Goal: Task Accomplishment & Management: Manage account settings

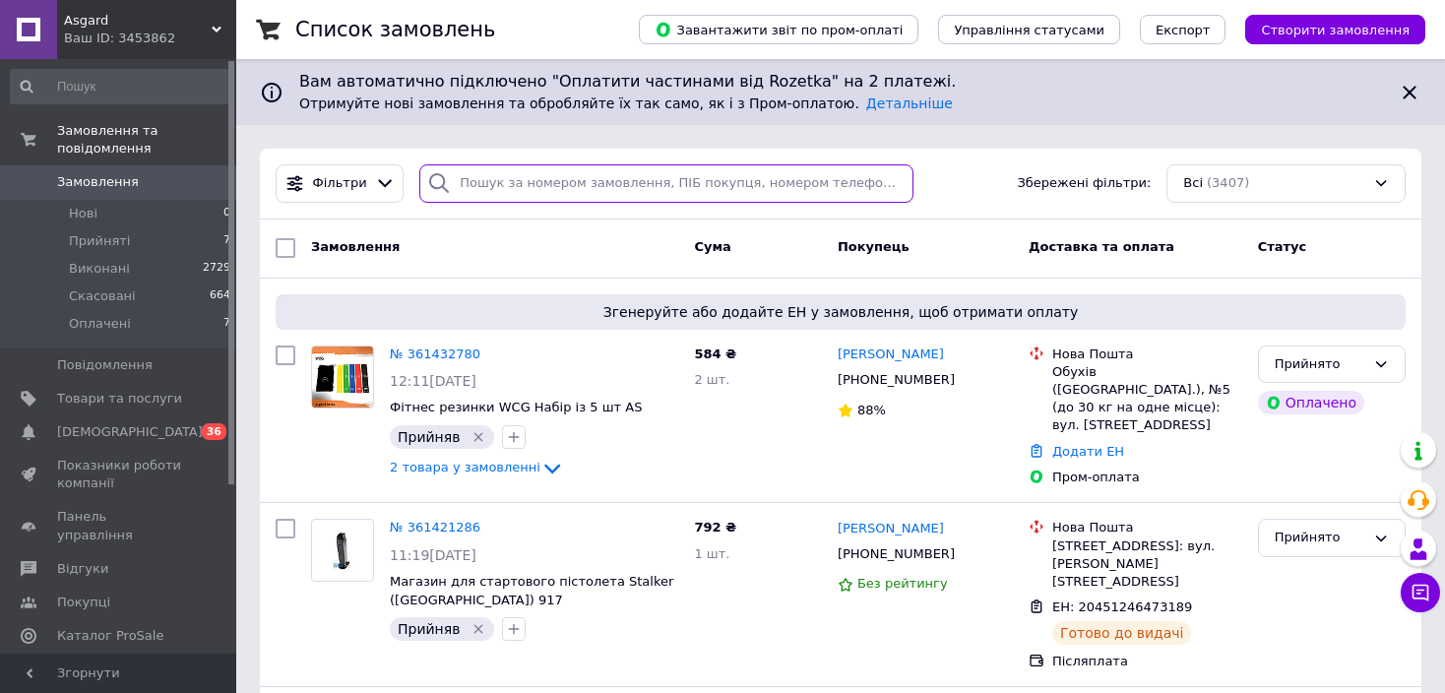
click at [639, 200] on input "search" at bounding box center [665, 183] width 493 height 38
paste input "361131637"
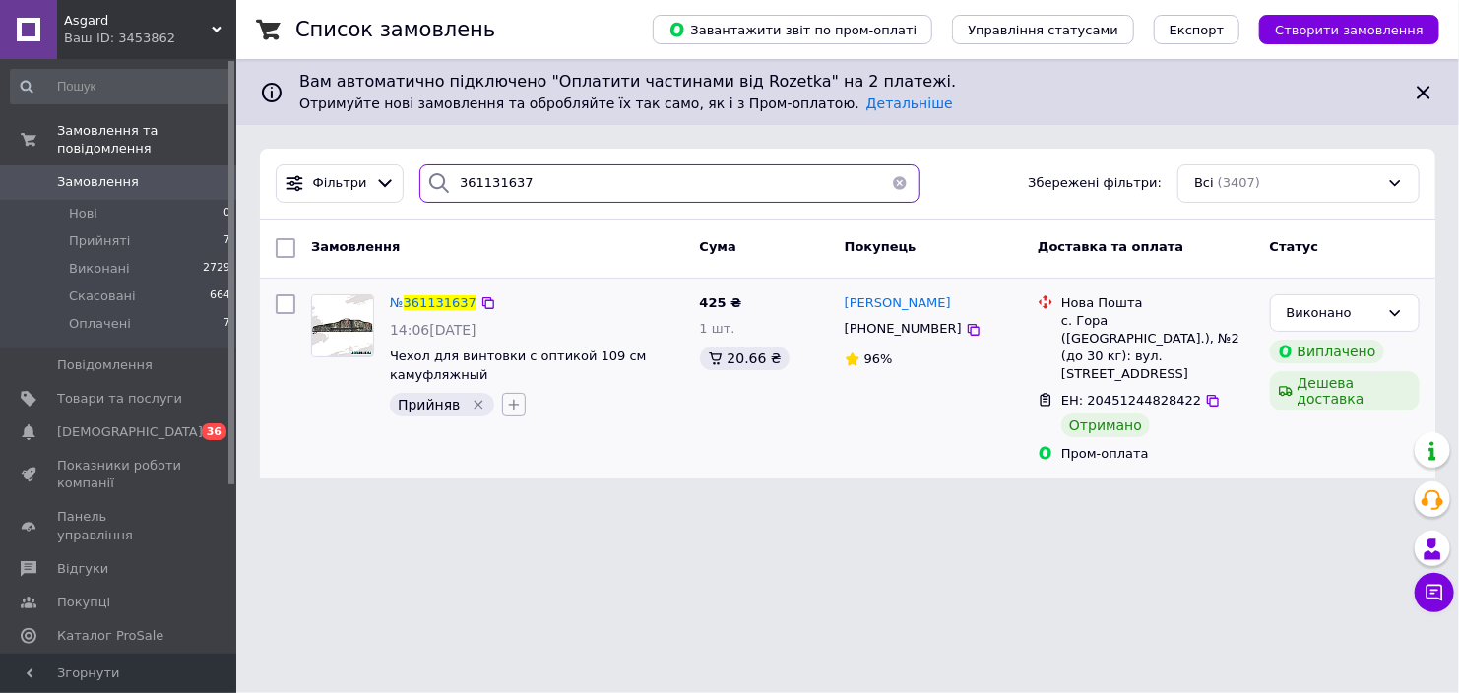
type input "361131637"
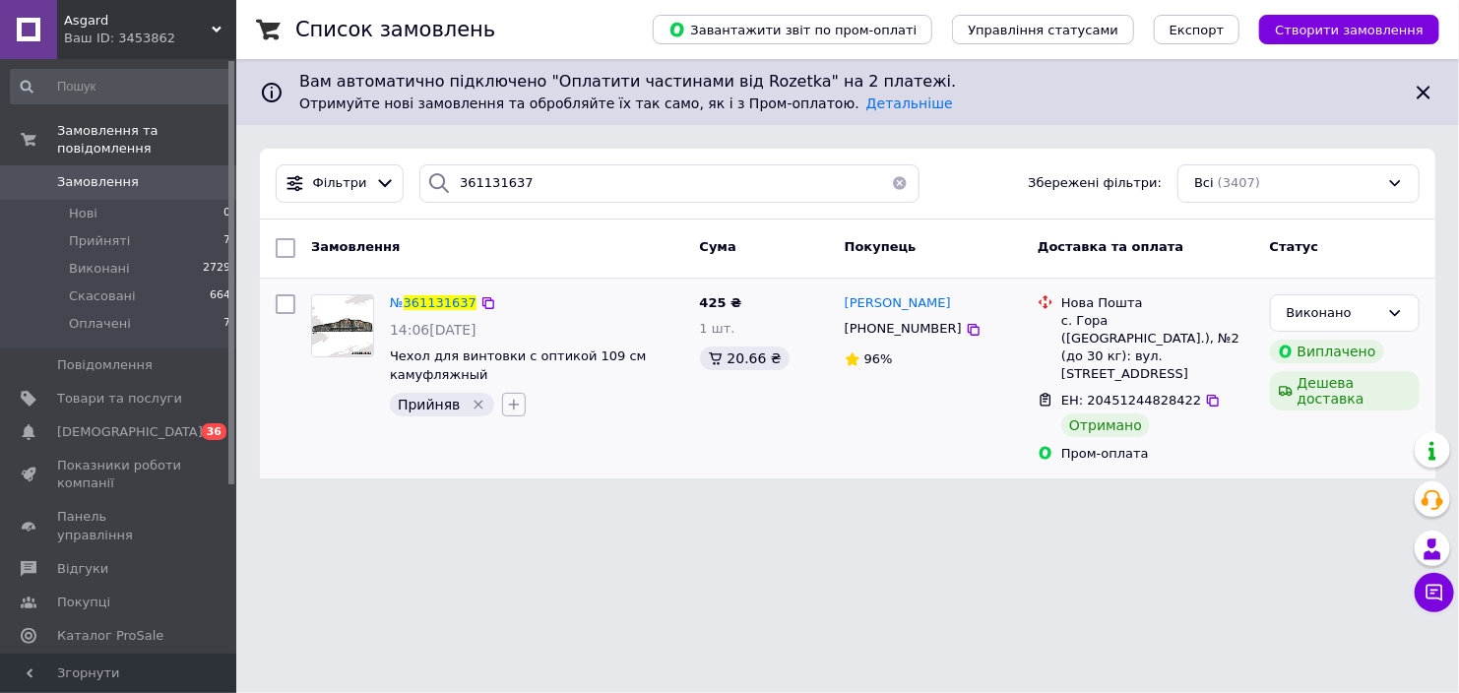
click at [506, 404] on icon "button" at bounding box center [514, 405] width 16 height 16
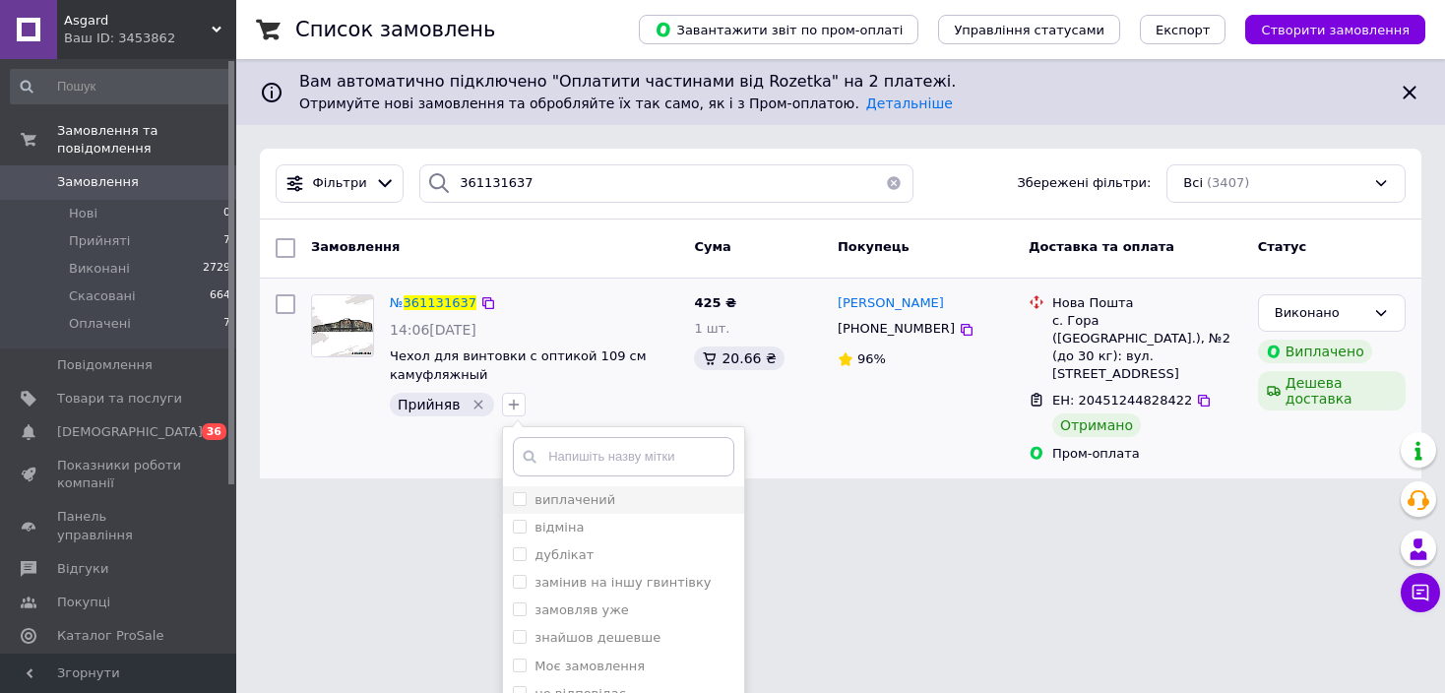
click at [583, 493] on label "виплачений" at bounding box center [575, 499] width 81 height 15
checkbox input "true"
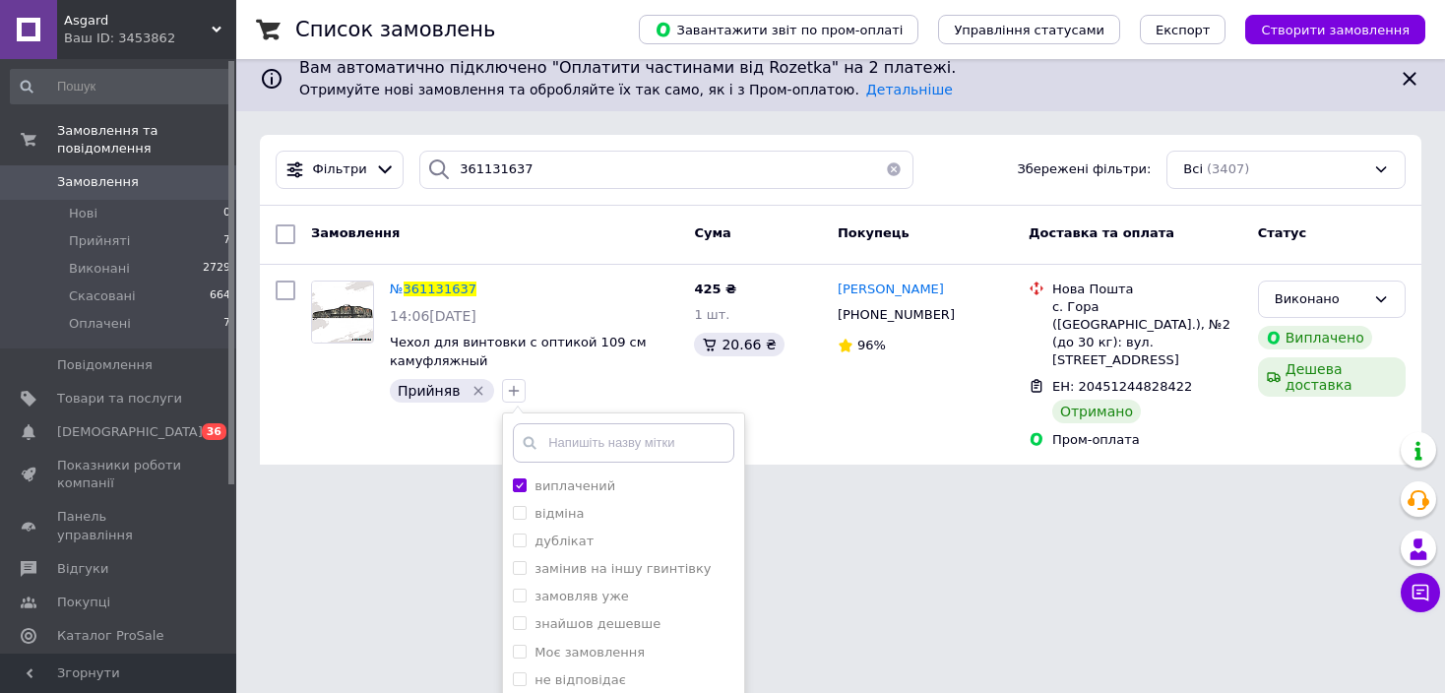
scroll to position [151, 0]
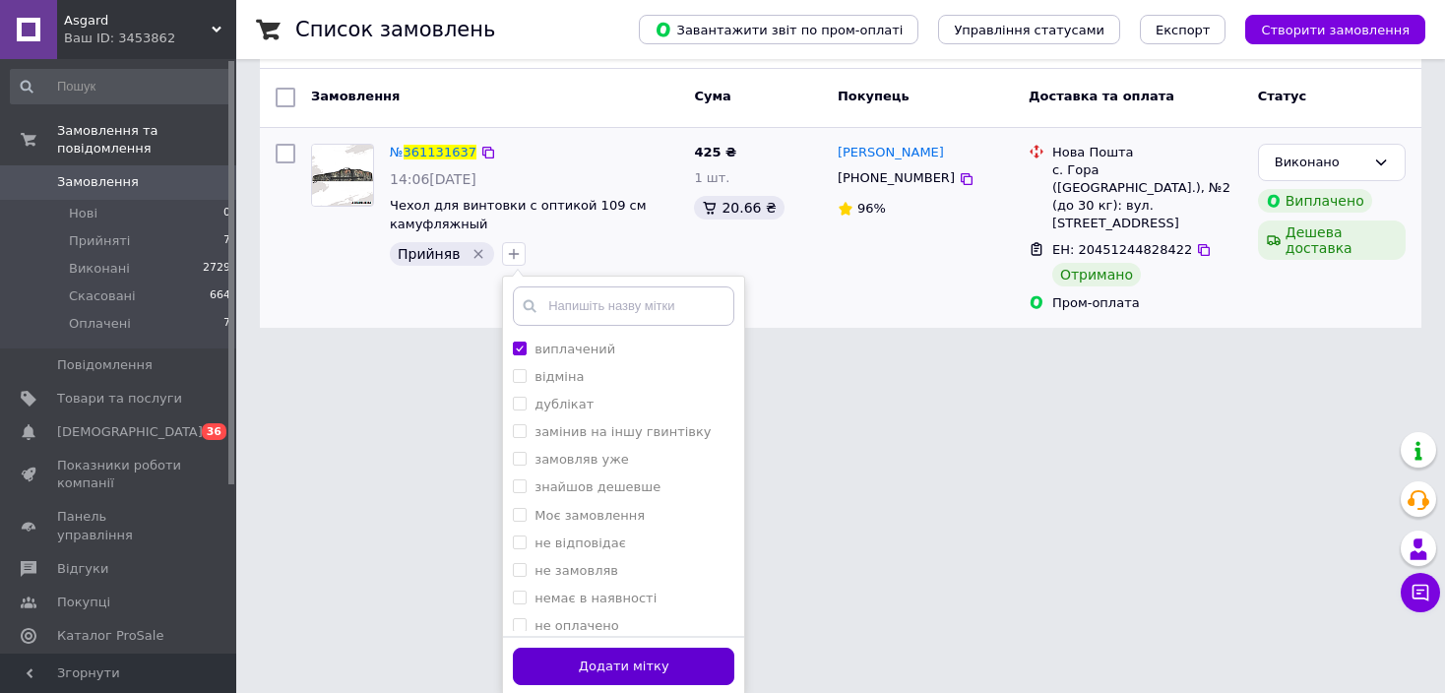
click at [618, 659] on button "Додати мітку" at bounding box center [624, 667] width 222 height 38
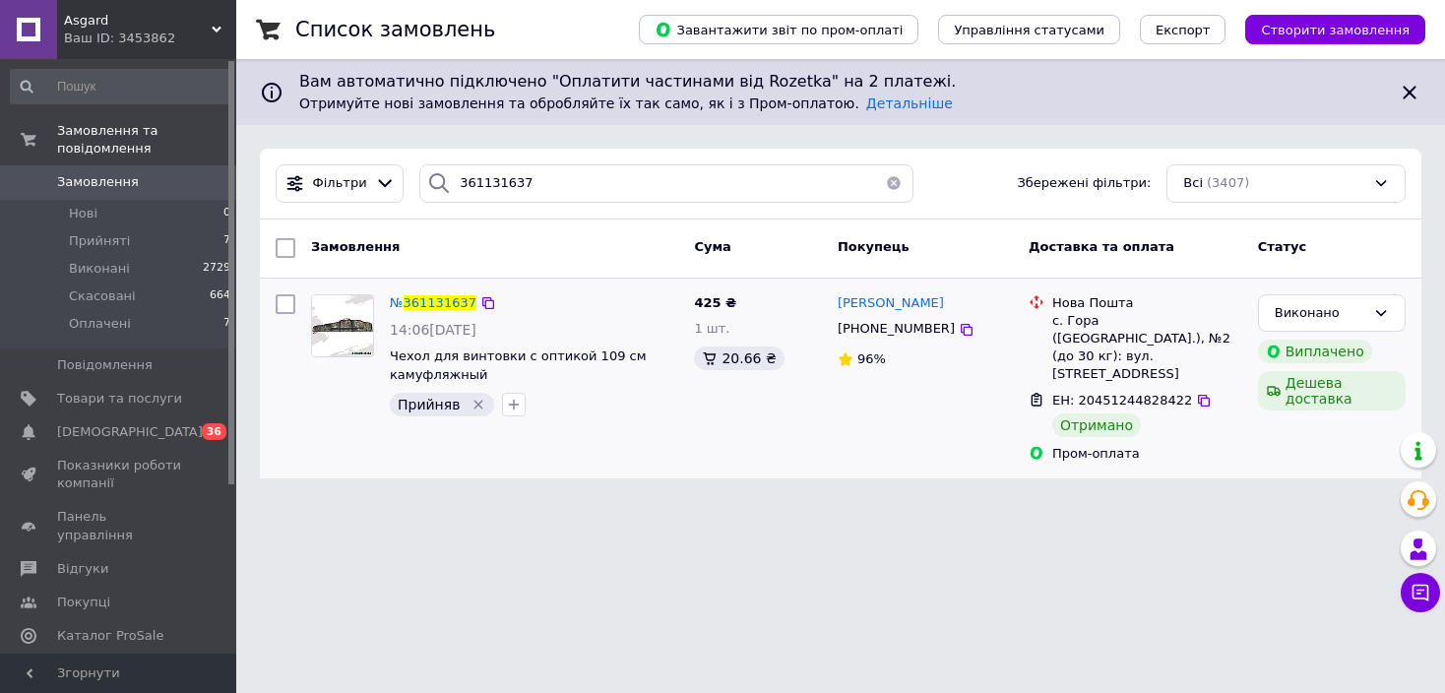
scroll to position [0, 0]
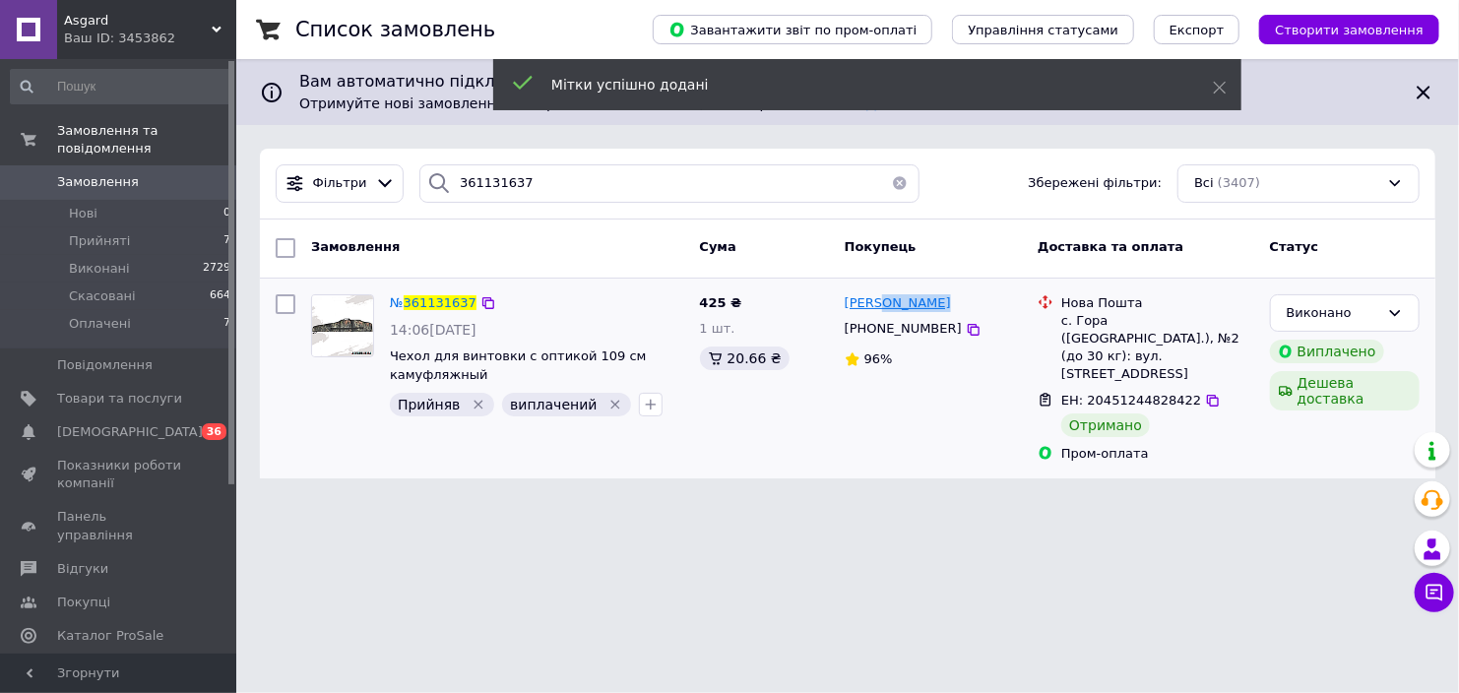
drag, startPoint x: 946, startPoint y: 307, endPoint x: 880, endPoint y: 307, distance: 66.0
click at [880, 307] on div "Юрій Карпенко" at bounding box center [933, 303] width 181 height 23
copy span "Карпенко"
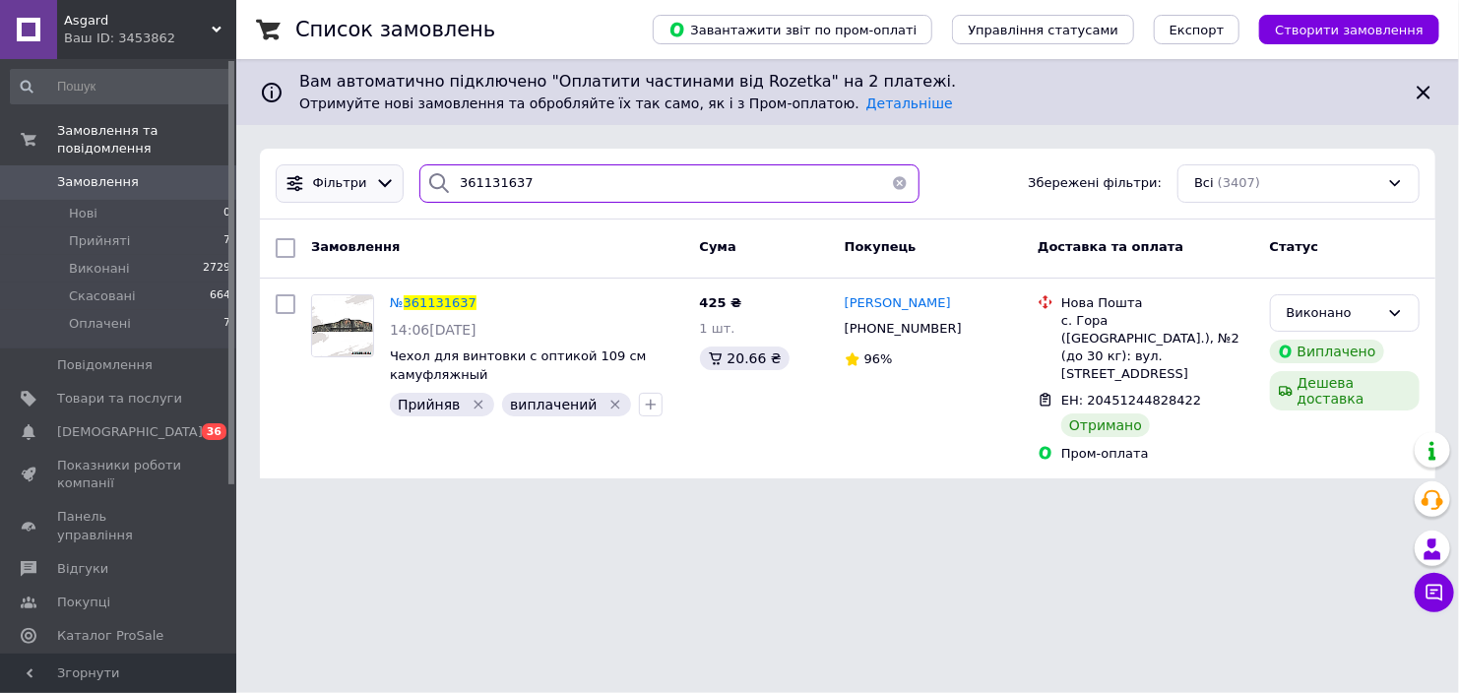
drag, startPoint x: 527, startPoint y: 190, endPoint x: 352, endPoint y: 168, distance: 175.6
click at [352, 168] on div "Фільтри 361131637 Збережені фільтри: Всі (3407)" at bounding box center [848, 183] width 1160 height 38
paste input "245306"
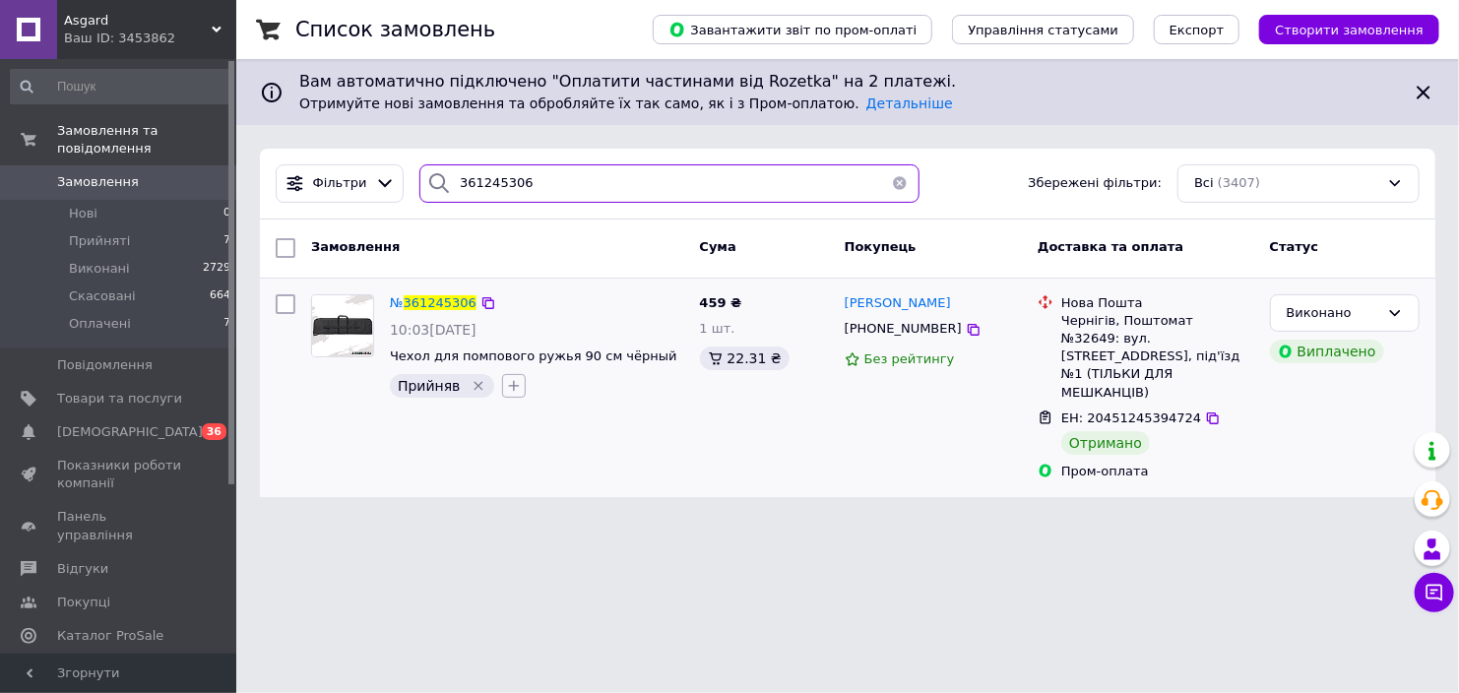
type input "361245306"
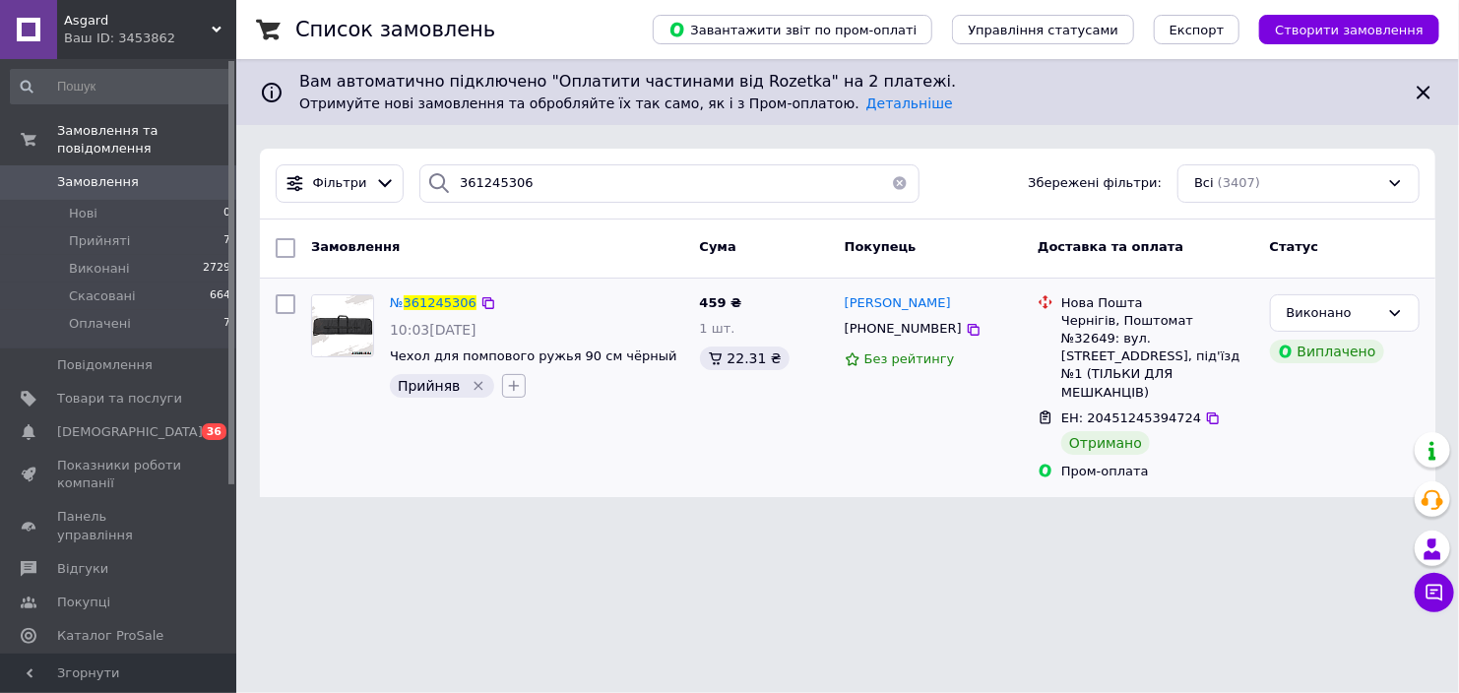
click at [509, 385] on icon "button" at bounding box center [514, 386] width 11 height 11
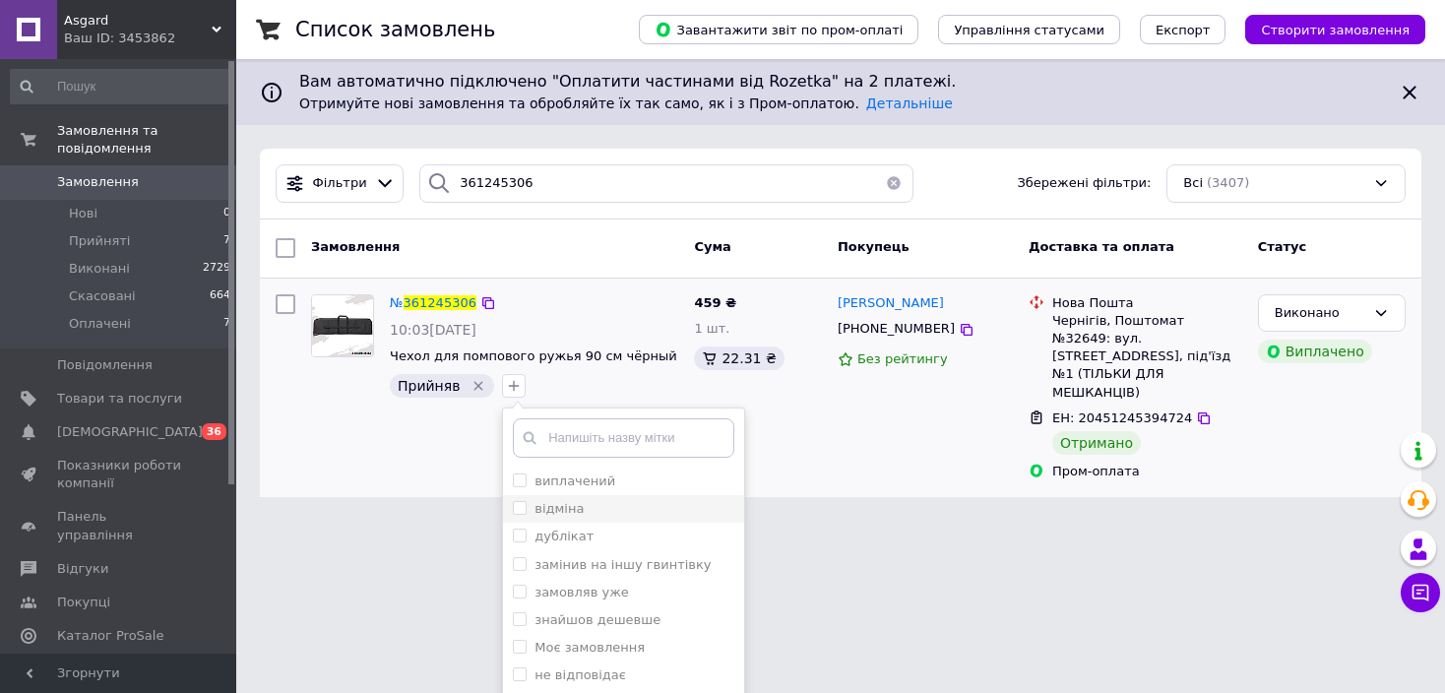
click at [545, 504] on label "відміна" at bounding box center [559, 508] width 49 height 15
checkbox input "false"
click at [556, 487] on label "виплачений" at bounding box center [575, 481] width 81 height 15
checkbox input "true"
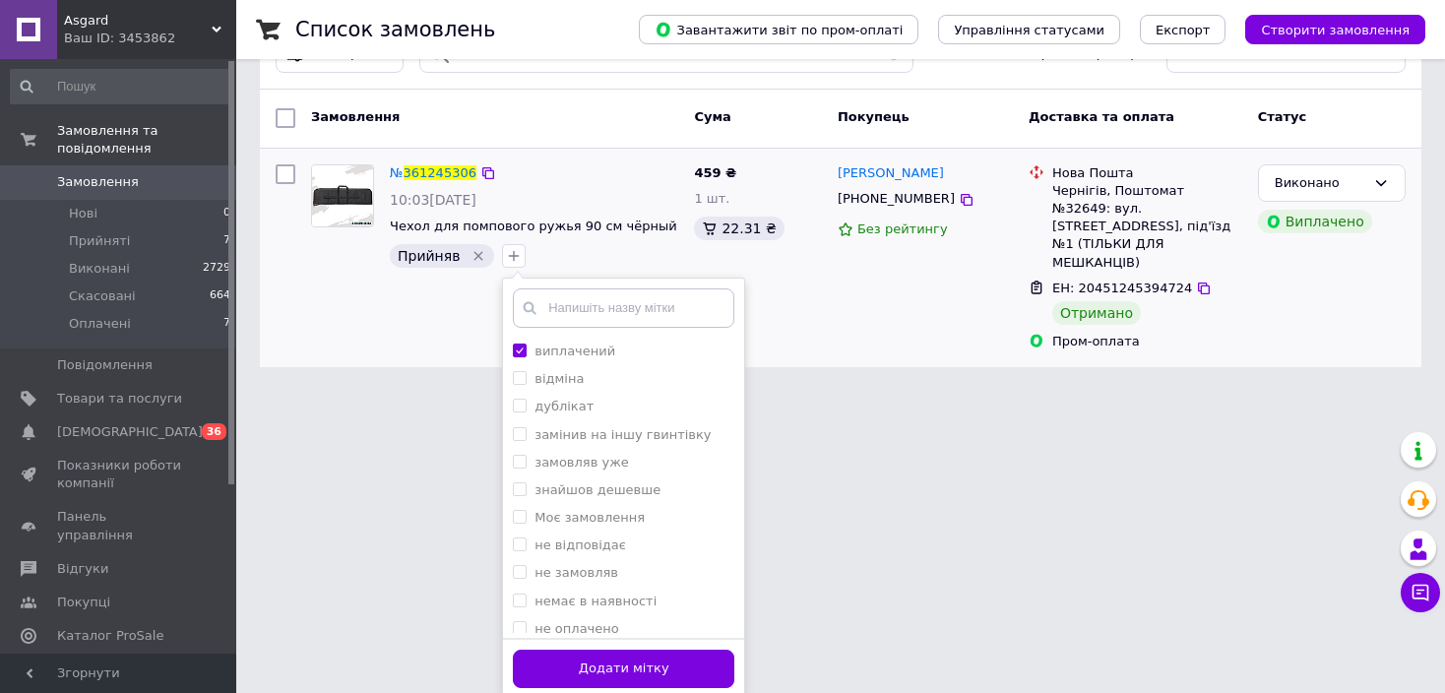
scroll to position [133, 0]
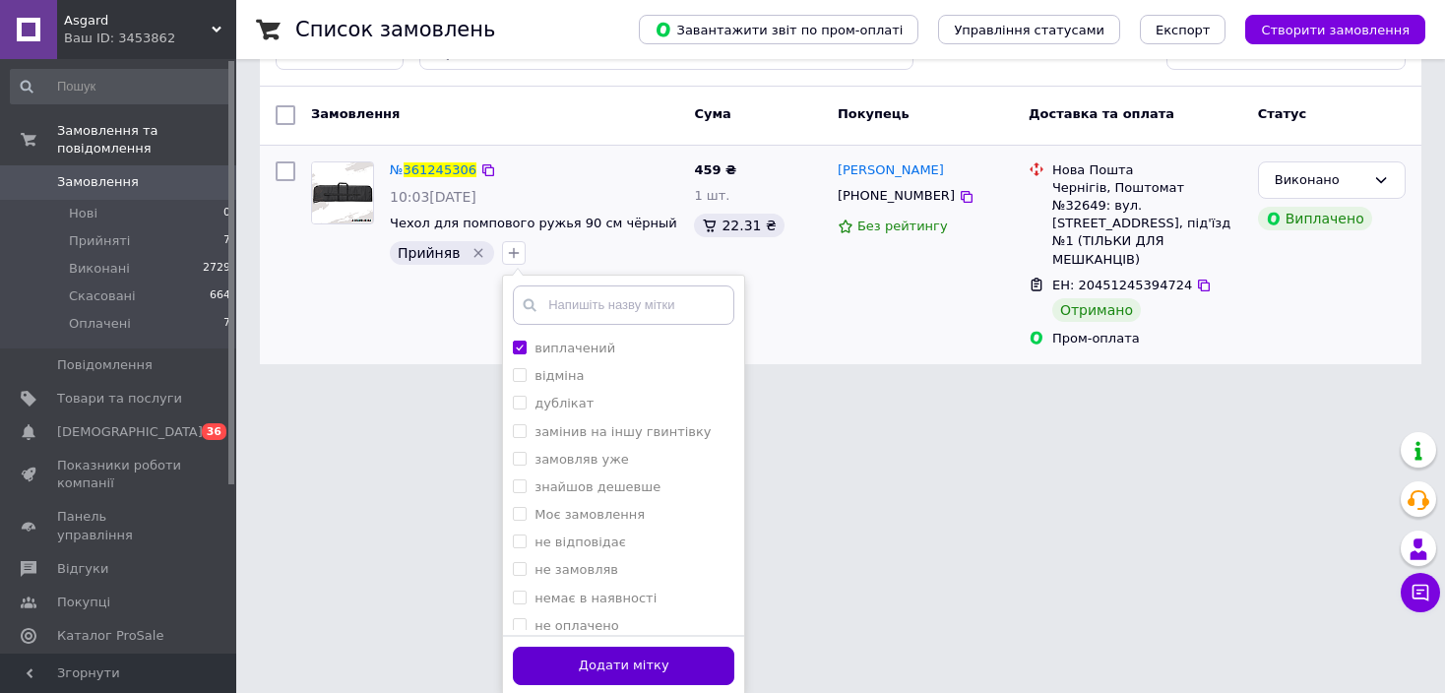
click at [654, 668] on button "Додати мітку" at bounding box center [624, 666] width 222 height 38
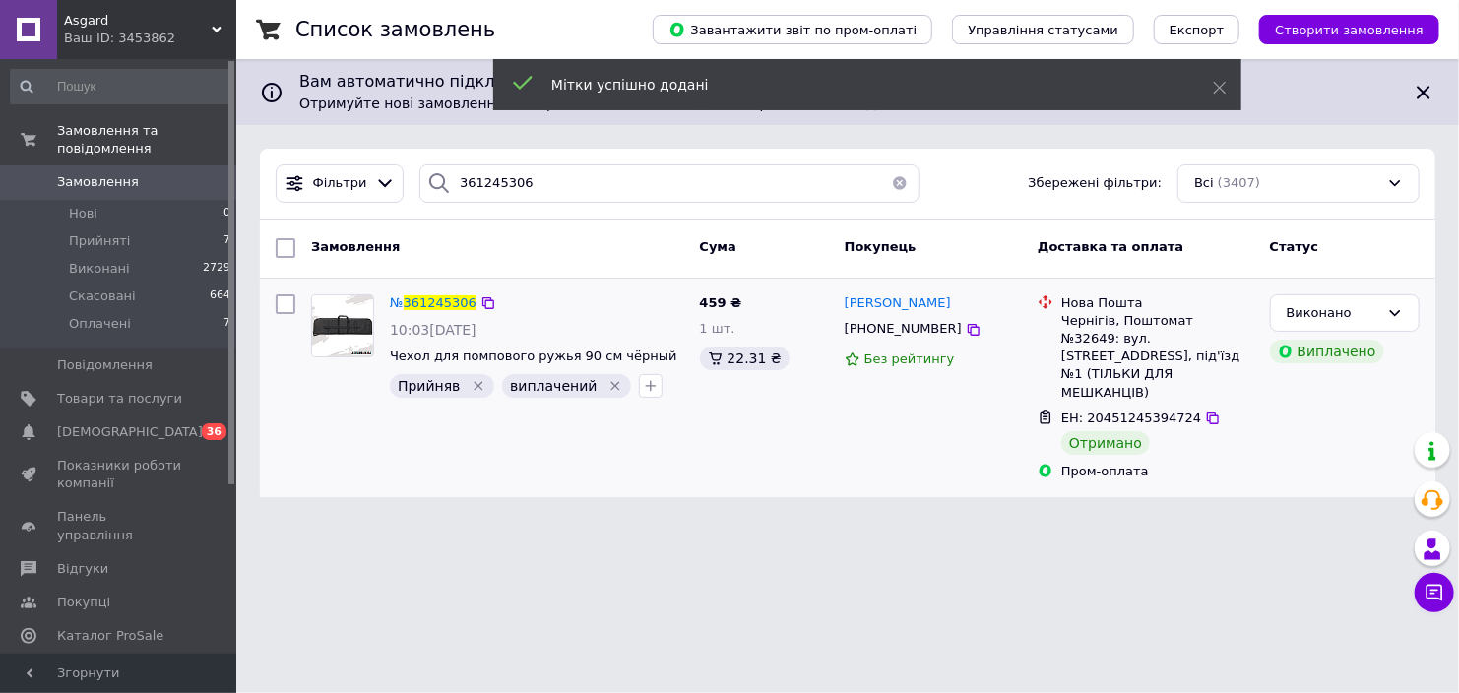
drag, startPoint x: 654, startPoint y: 668, endPoint x: 476, endPoint y: 589, distance: 194.8
click at [468, 521] on html "Asgard Ваш ID: 3453862 Сайт Asgard Кабінет покупця Перевірити стан системи Стор…" at bounding box center [729, 260] width 1459 height 521
drag, startPoint x: 934, startPoint y: 300, endPoint x: 872, endPoint y: 308, distance: 62.5
click at [872, 308] on div "Оля Скрипак" at bounding box center [933, 303] width 181 height 23
copy span "Скрипак"
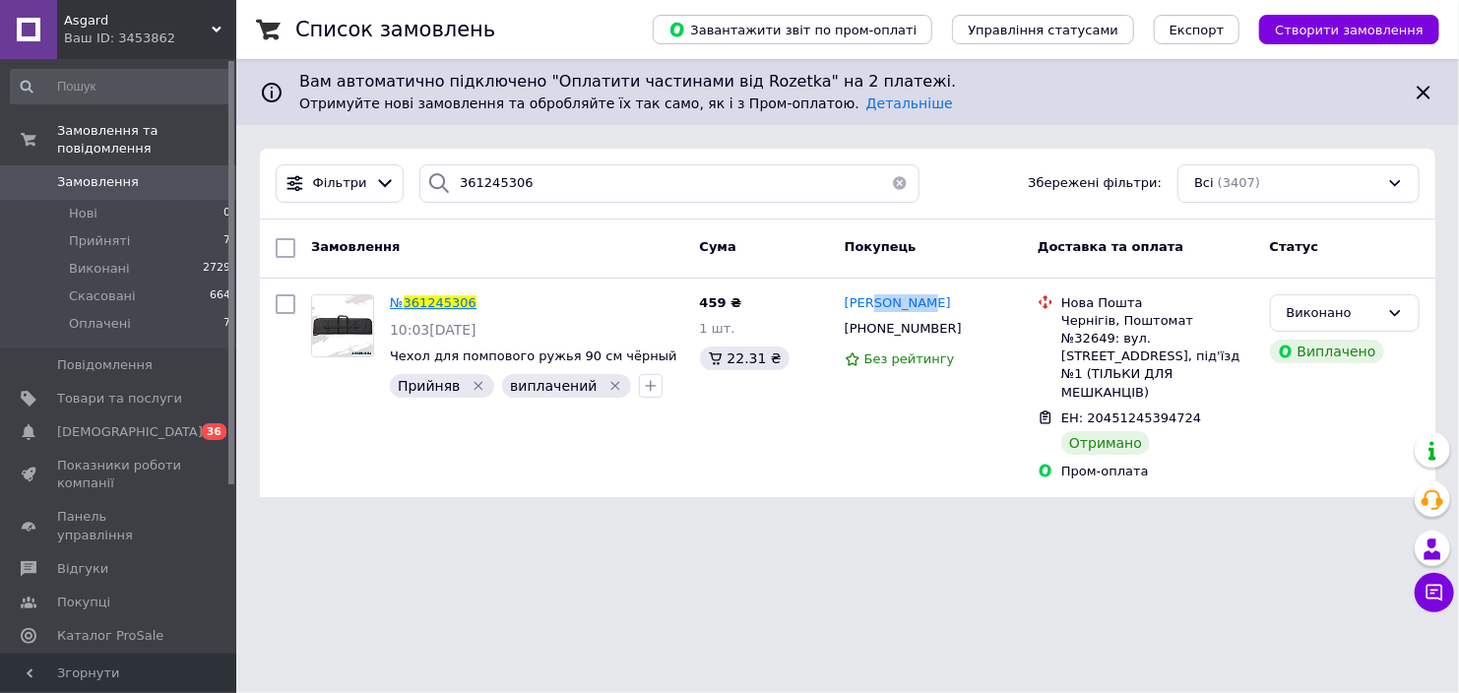
click at [444, 300] on span "361245306" at bounding box center [440, 302] width 73 height 15
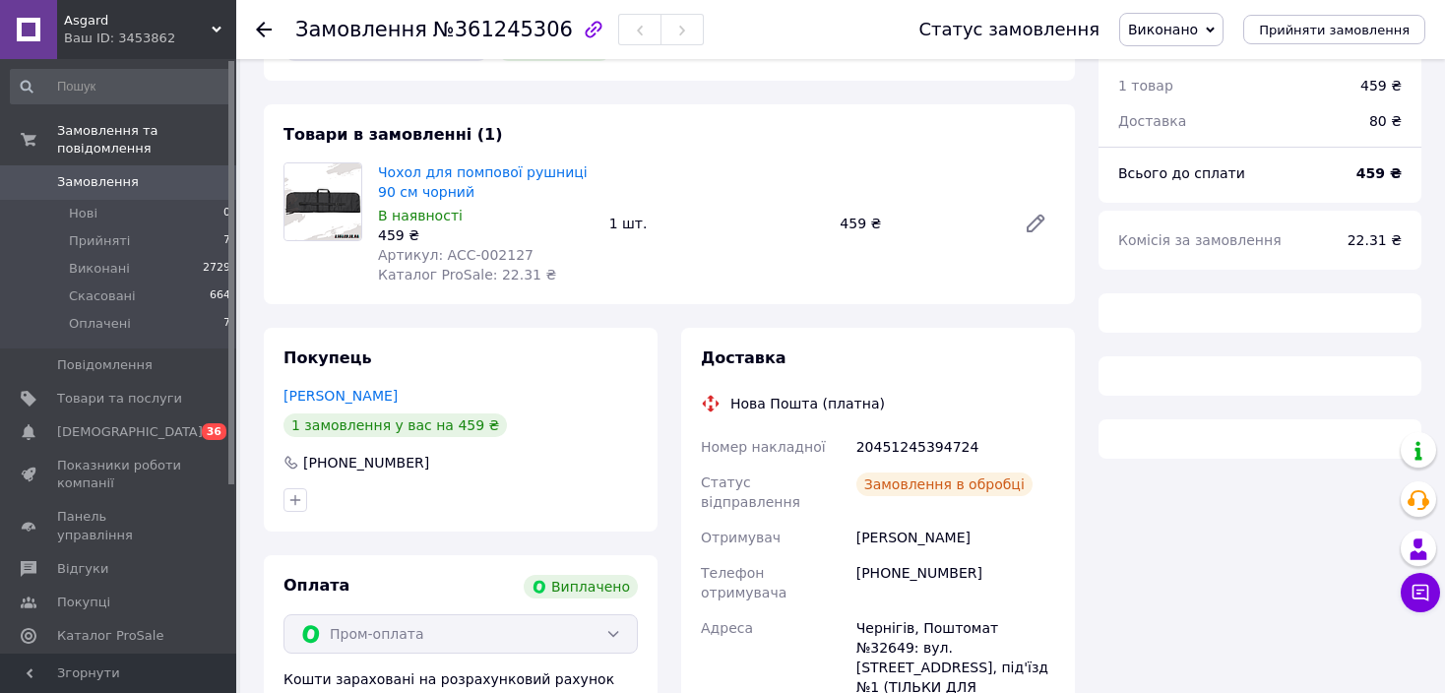
scroll to position [98, 0]
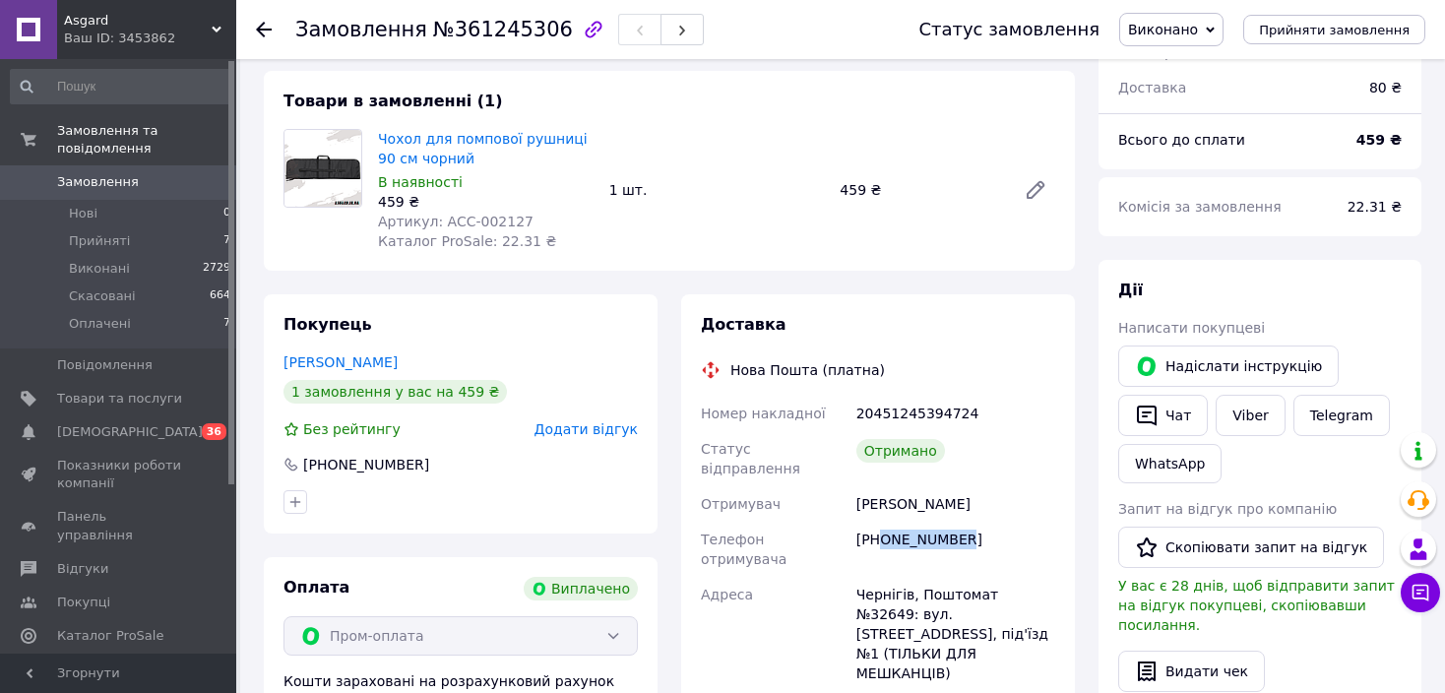
drag, startPoint x: 880, startPoint y: 527, endPoint x: 999, endPoint y: 516, distance: 119.6
click at [999, 522] on div "+380938765961" at bounding box center [956, 549] width 207 height 55
copy div "0938765961"
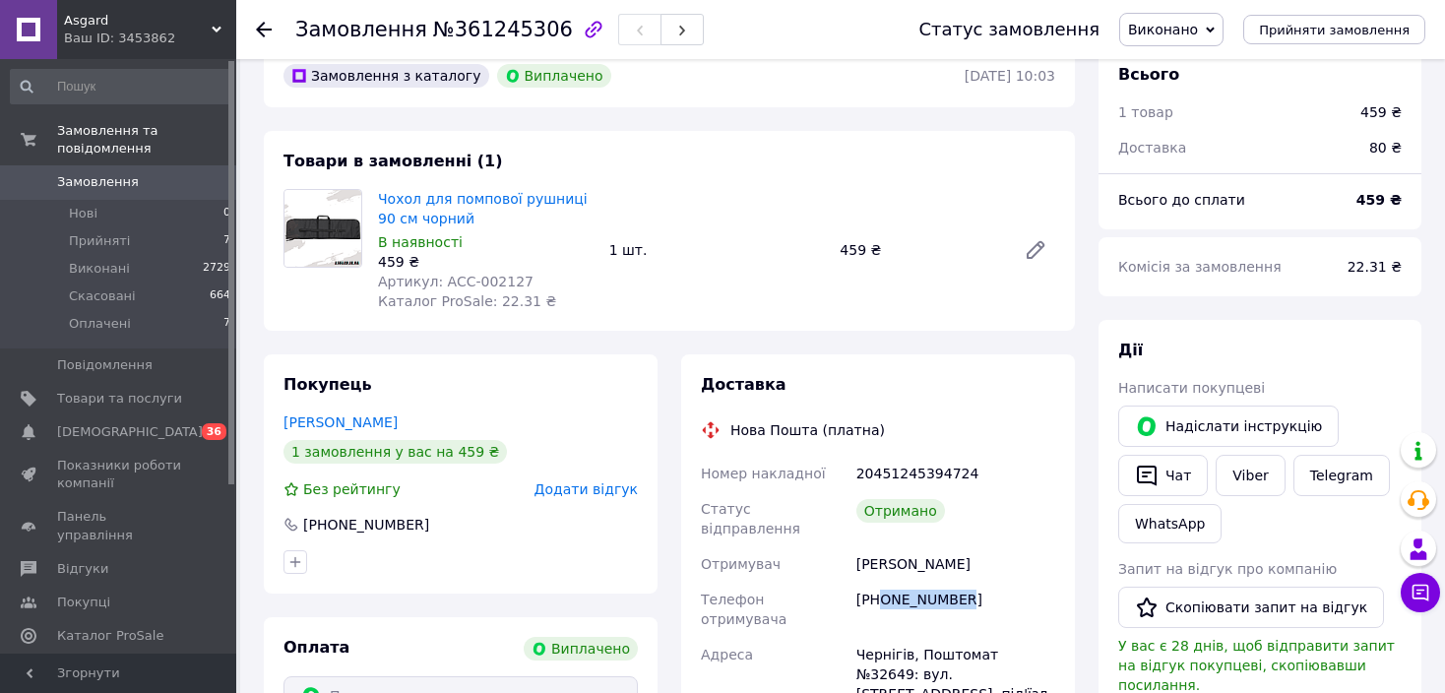
scroll to position [0, 0]
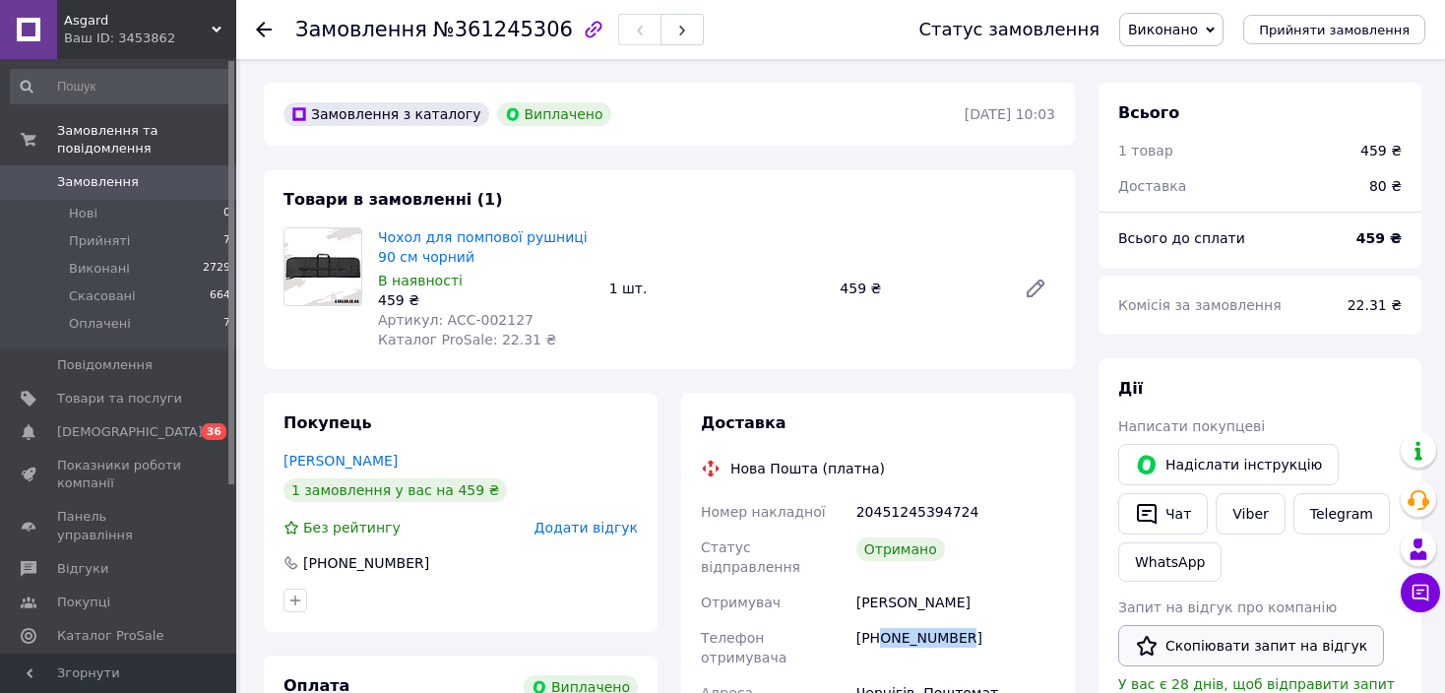
click at [1201, 636] on button "Скопіювати запит на відгук" at bounding box center [1251, 645] width 266 height 41
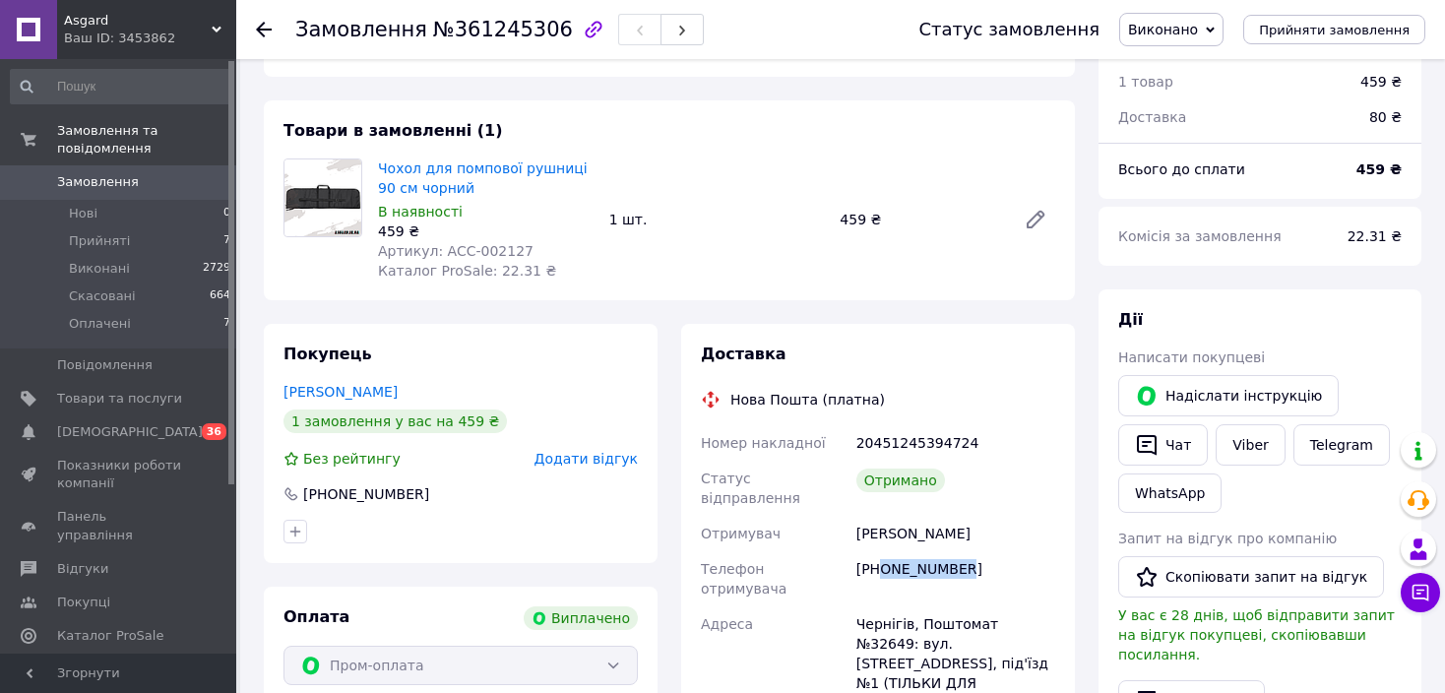
scroll to position [98, 0]
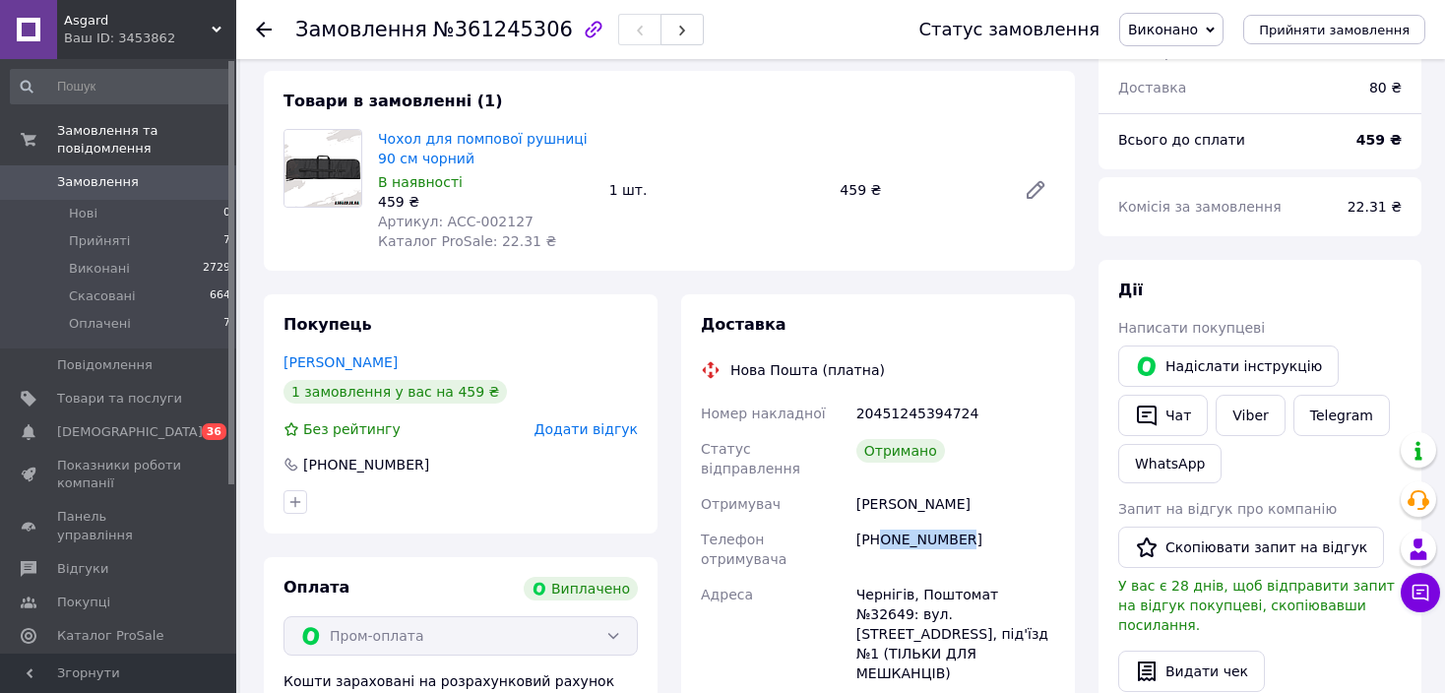
click at [112, 173] on span "Замовлення" at bounding box center [98, 182] width 82 height 18
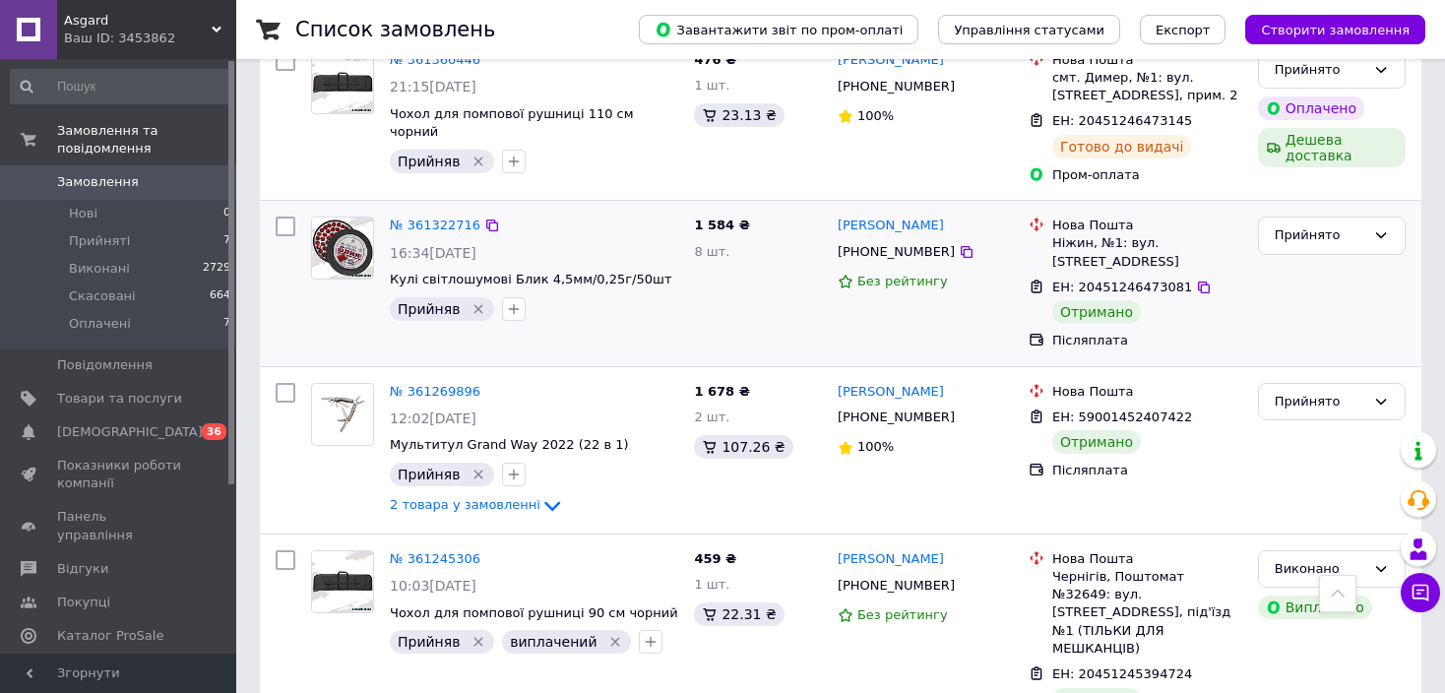
scroll to position [689, 0]
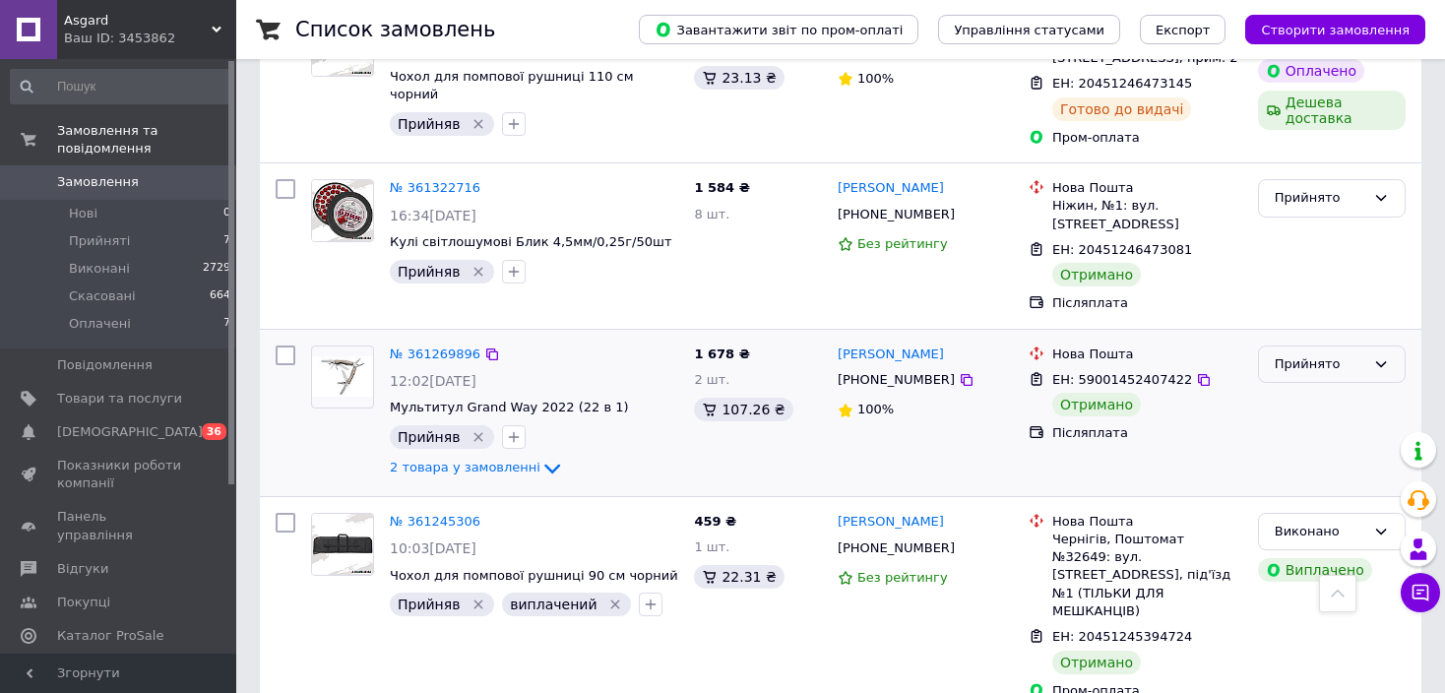
click at [1313, 354] on div "Прийнято" at bounding box center [1320, 364] width 91 height 21
click at [1344, 387] on li "Виконано" at bounding box center [1332, 405] width 146 height 36
click at [1340, 188] on div "Прийнято" at bounding box center [1320, 198] width 91 height 21
click at [1342, 222] on li "Виконано" at bounding box center [1332, 240] width 146 height 36
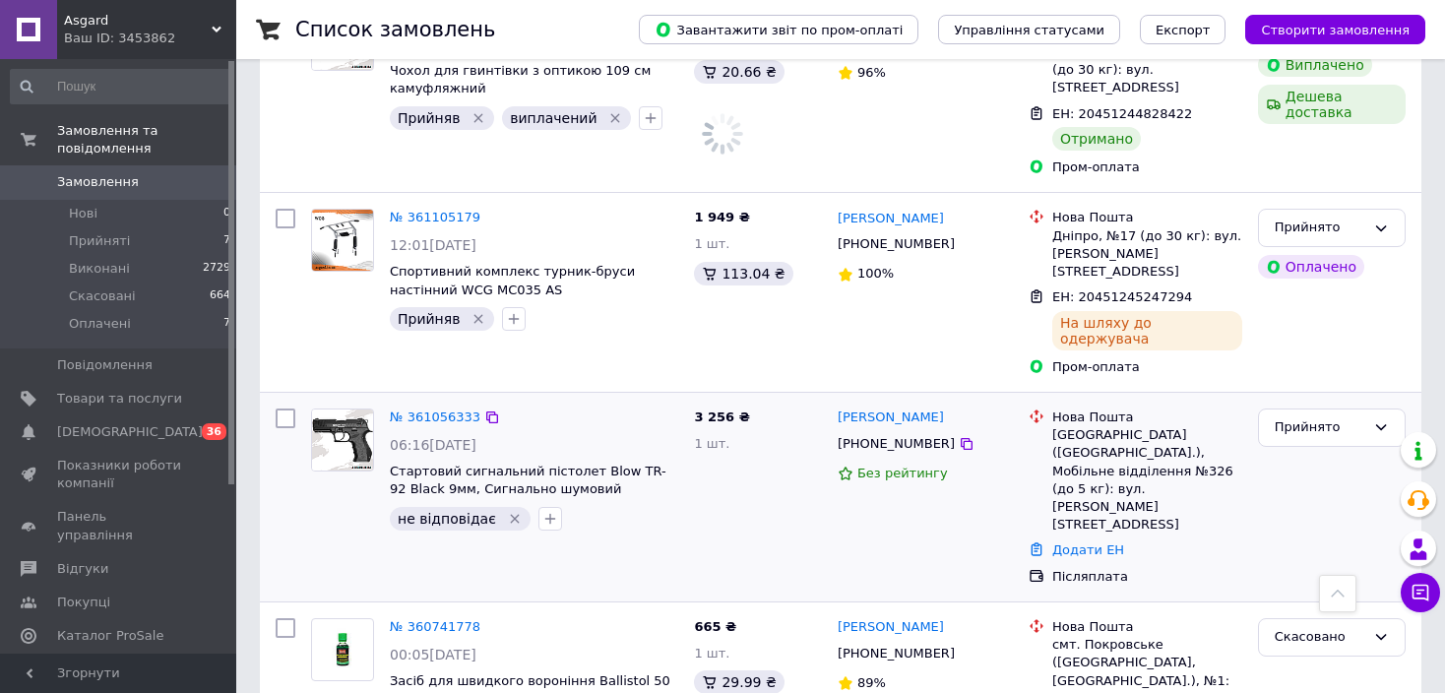
scroll to position [1575, 0]
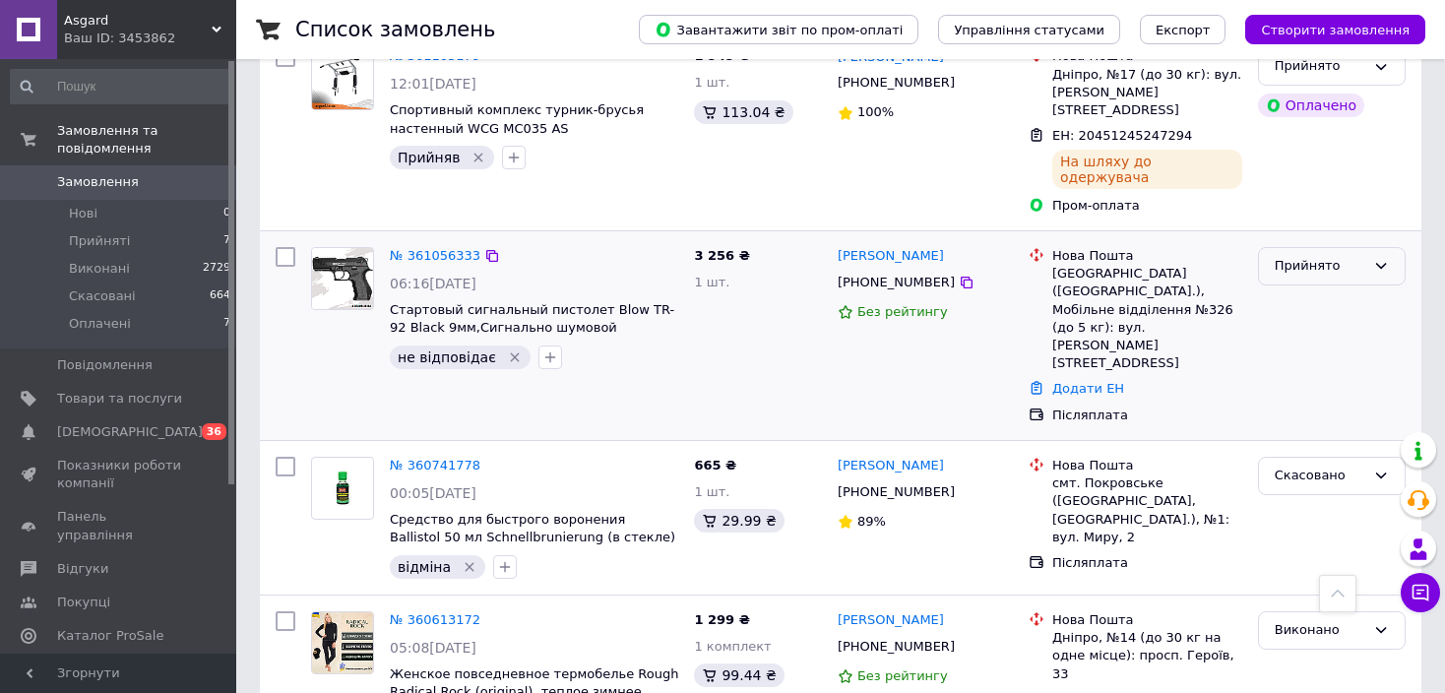
click at [1342, 247] on div "Прийнято" at bounding box center [1332, 266] width 148 height 38
click at [1340, 289] on li "Виконано" at bounding box center [1332, 307] width 146 height 36
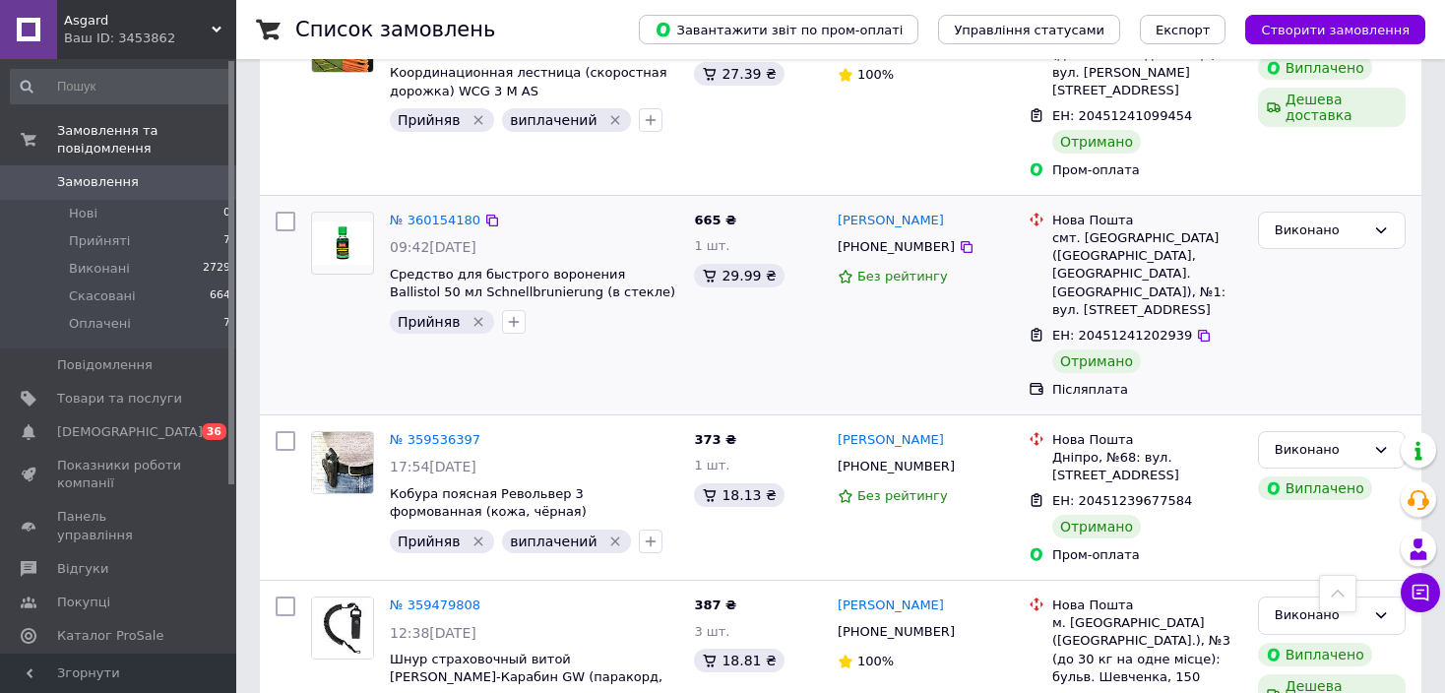
scroll to position [2656, 0]
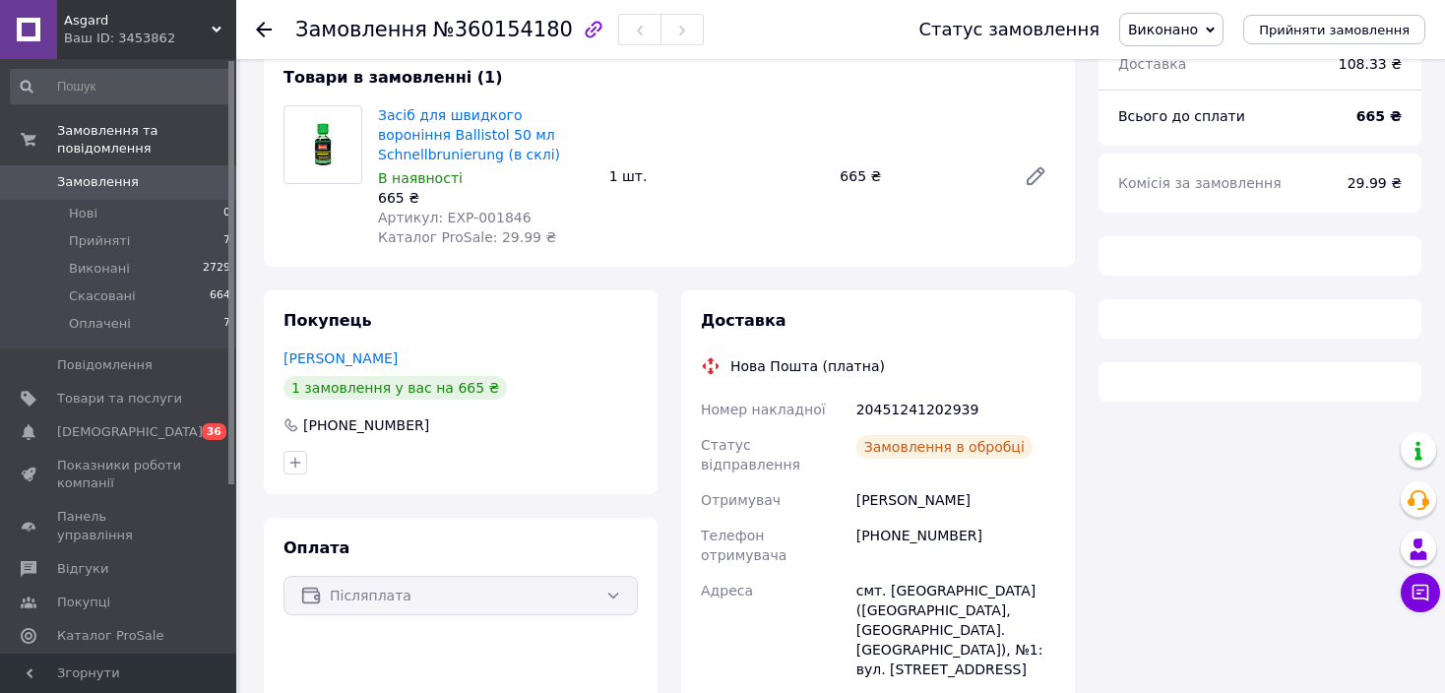
scroll to position [254, 0]
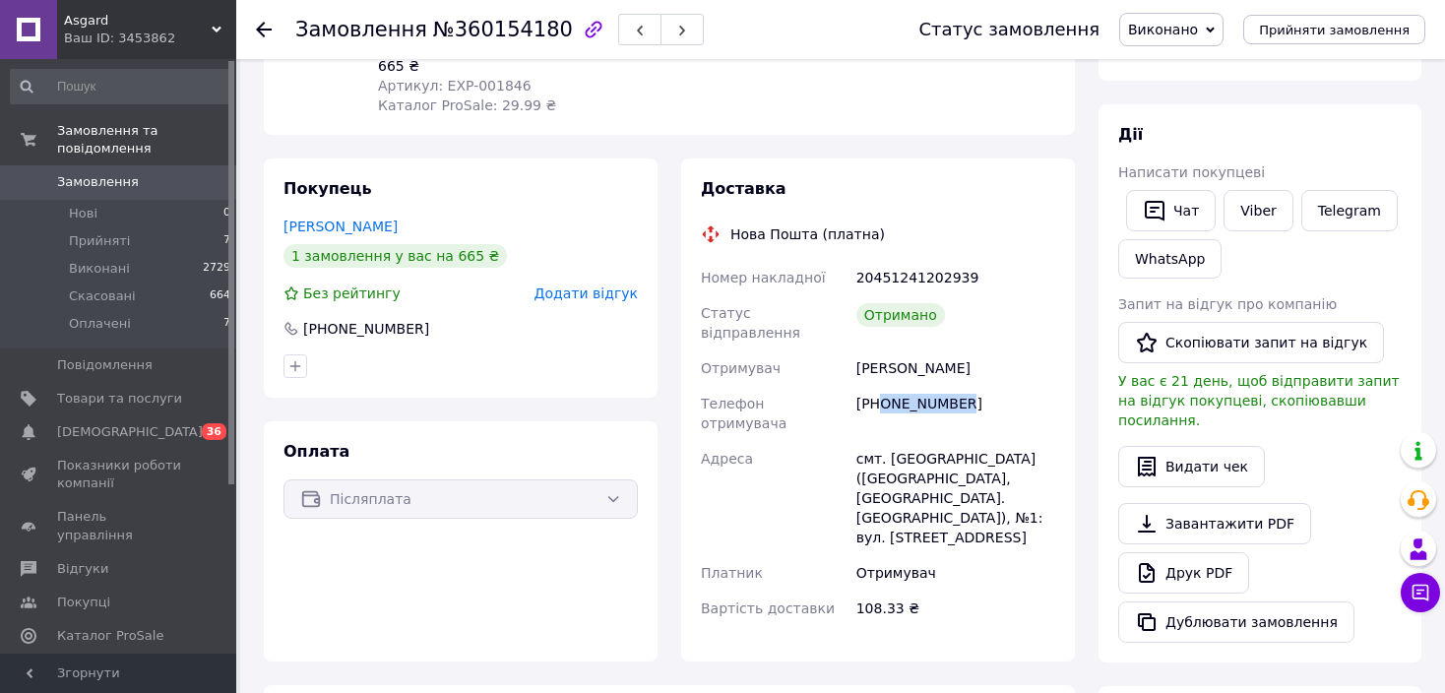
drag, startPoint x: 879, startPoint y: 387, endPoint x: 988, endPoint y: 380, distance: 109.5
click at [988, 386] on div "[PHONE_NUMBER]" at bounding box center [956, 413] width 207 height 55
copy div "0674845817"
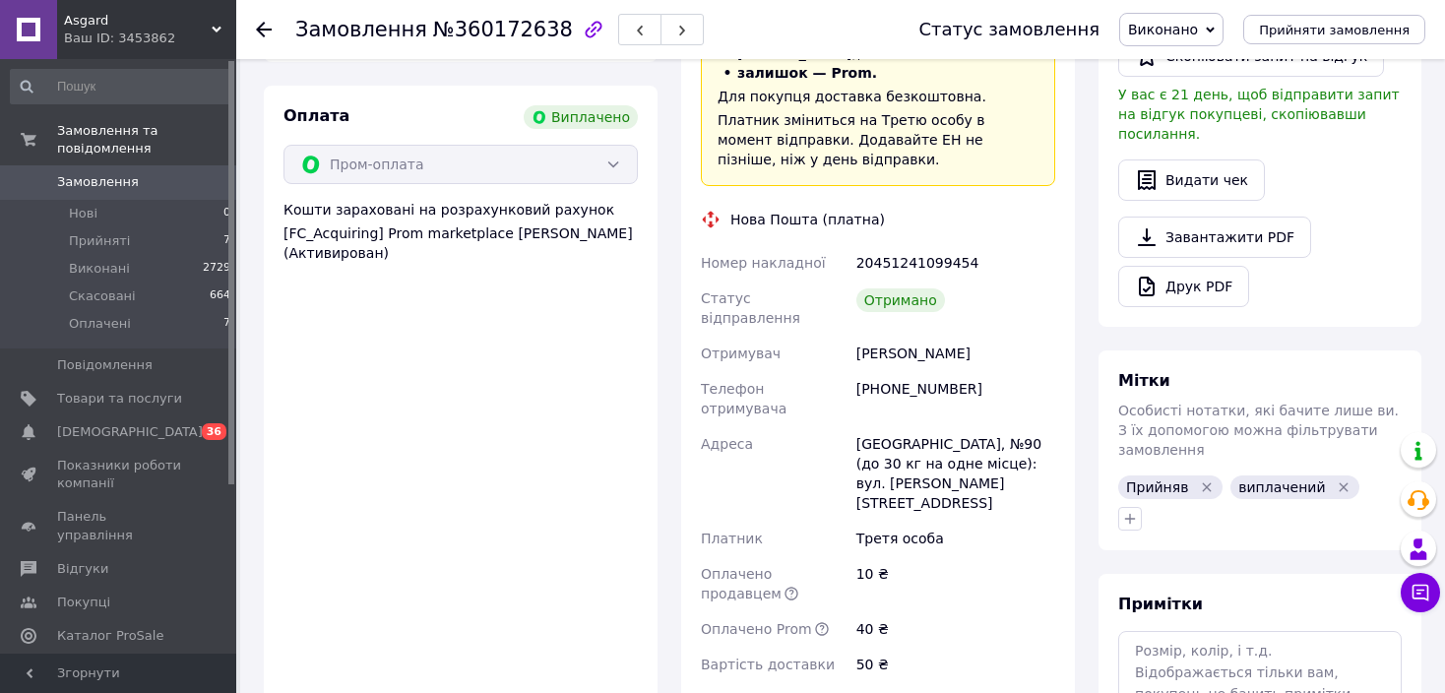
scroll to position [591, 0]
drag, startPoint x: 880, startPoint y: 332, endPoint x: 991, endPoint y: 329, distance: 111.3
click at [991, 370] on div "[PHONE_NUMBER]" at bounding box center [956, 397] width 207 height 55
copy div "0663827508"
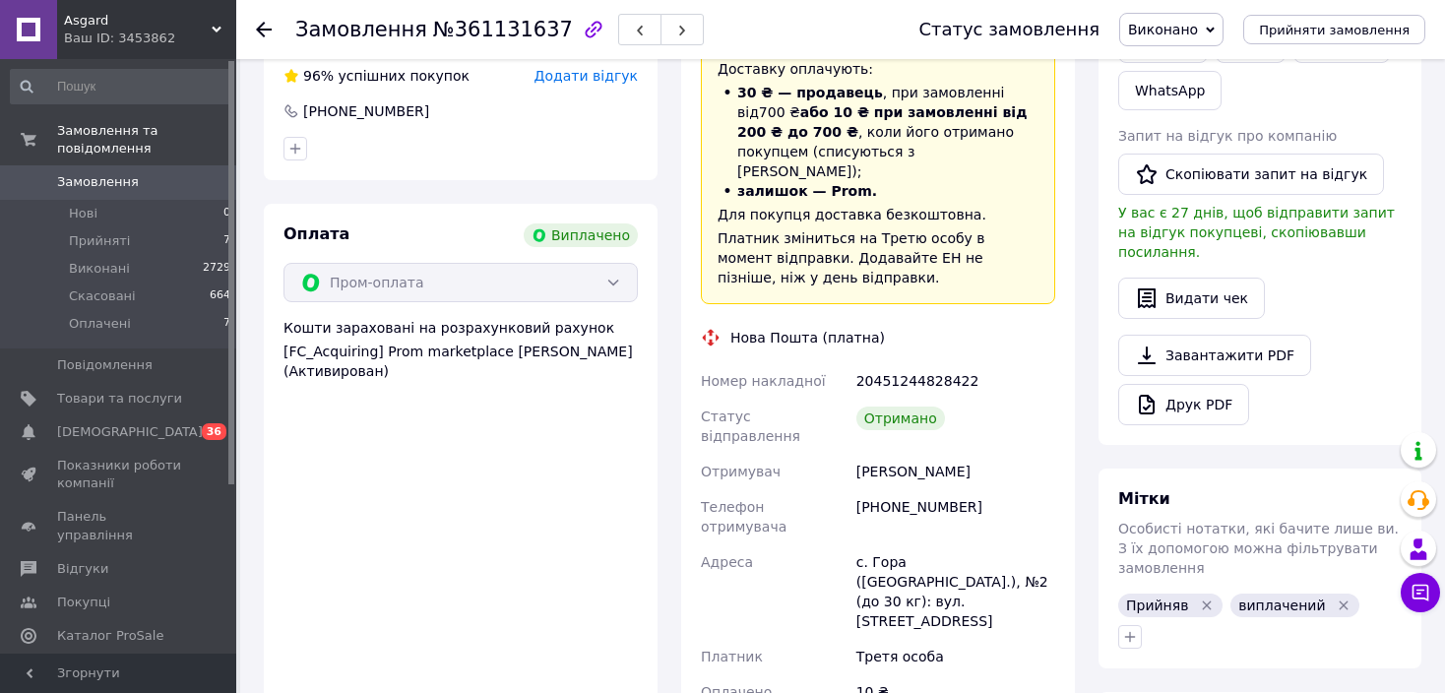
scroll to position [492, 0]
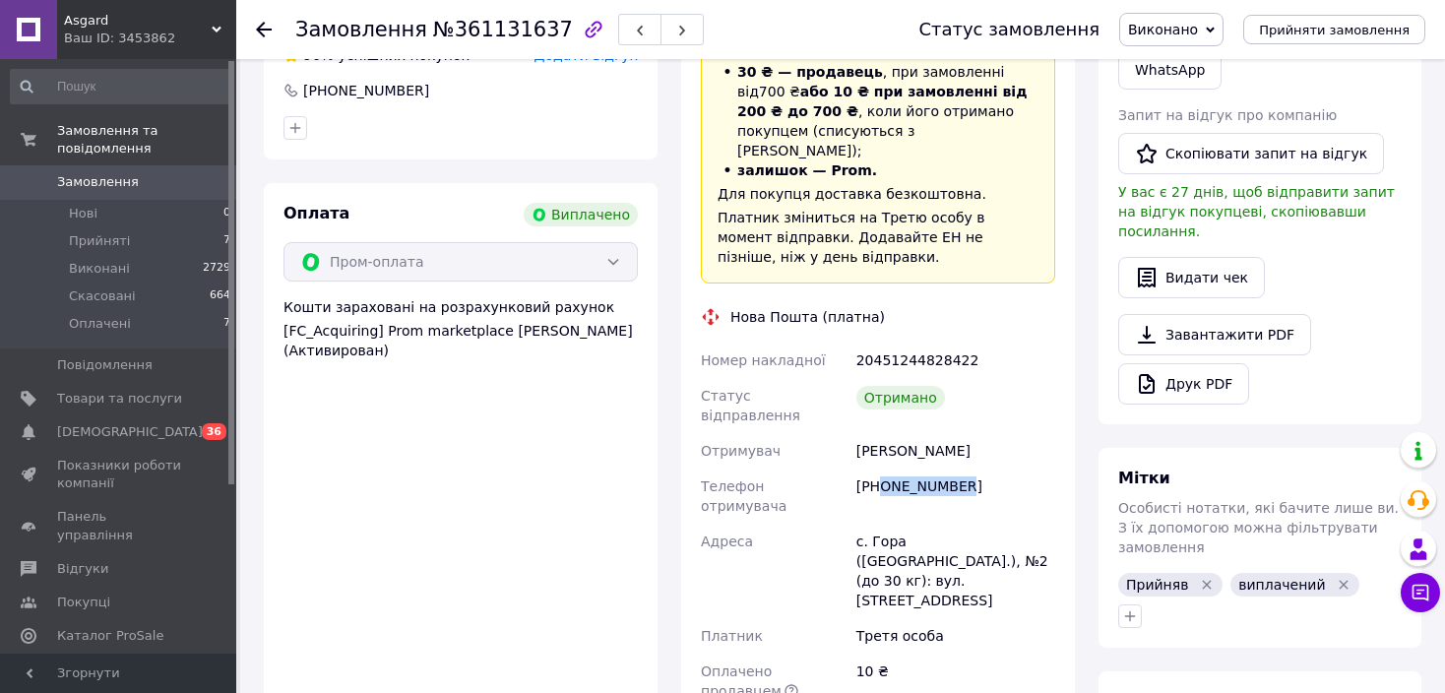
drag, startPoint x: 879, startPoint y: 427, endPoint x: 984, endPoint y: 427, distance: 104.4
click at [984, 469] on div "[PHONE_NUMBER]" at bounding box center [956, 496] width 207 height 55
copy div "0633567777"
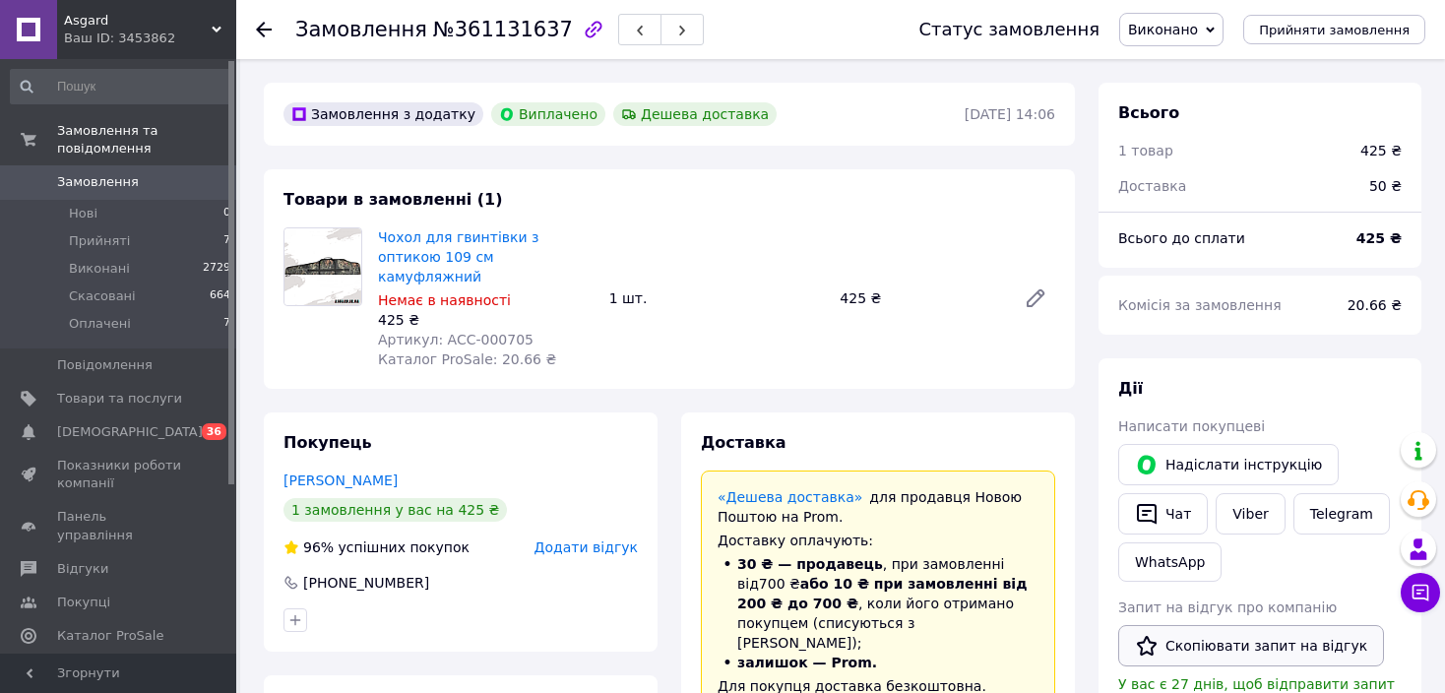
click at [1201, 635] on button "Скопіювати запит на відгук" at bounding box center [1251, 645] width 266 height 41
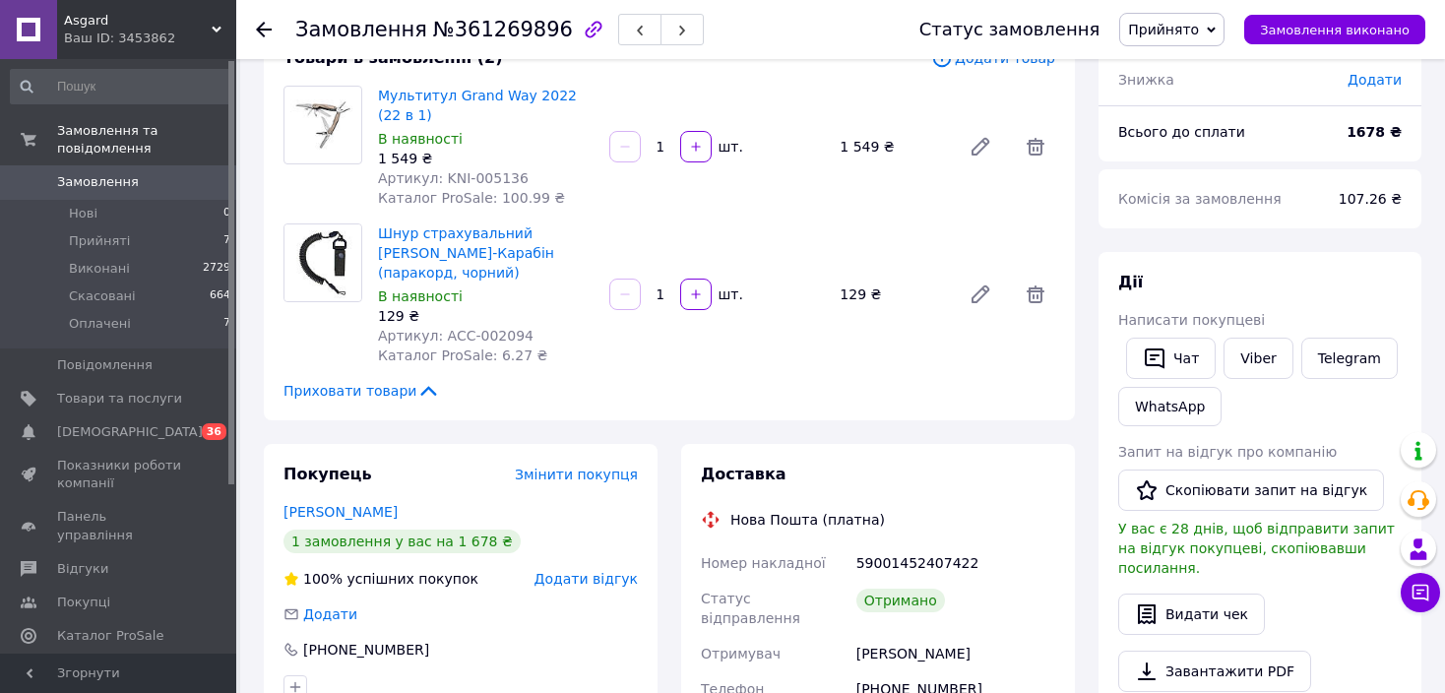
scroll to position [394, 0]
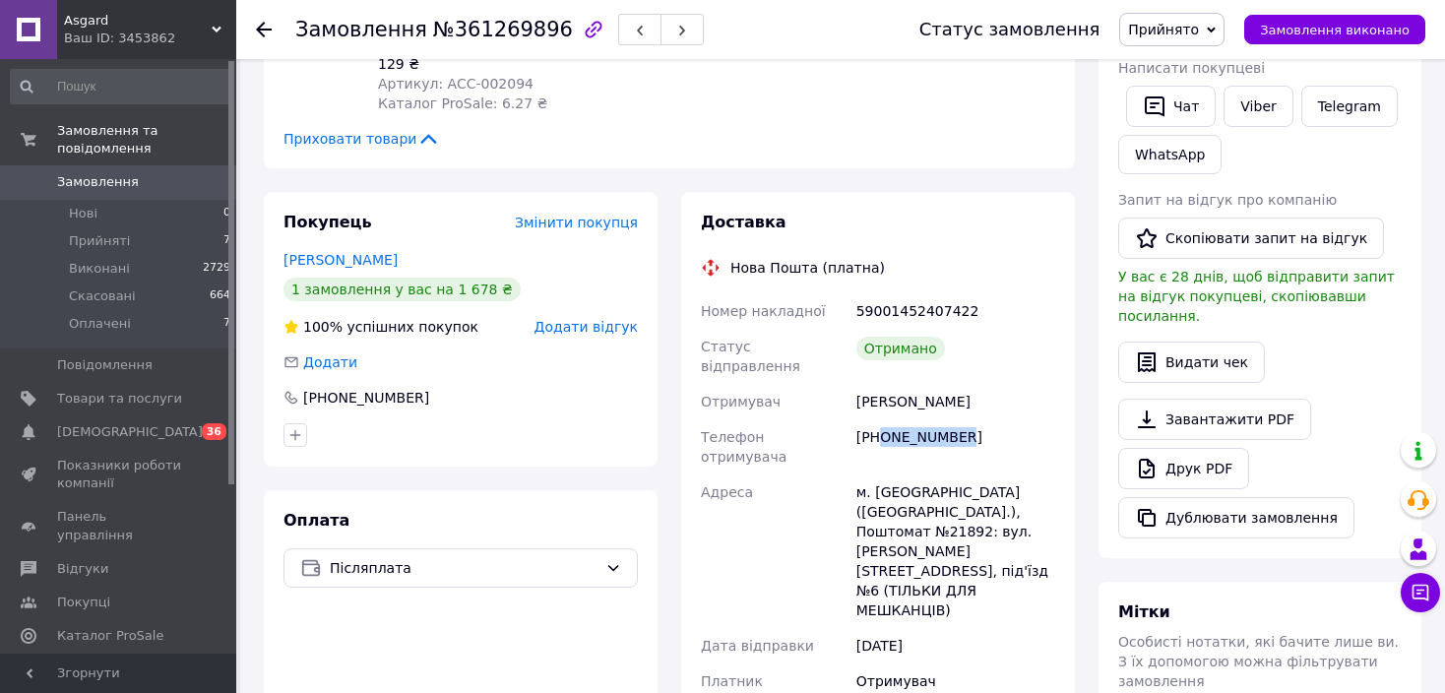
drag, startPoint x: 881, startPoint y: 422, endPoint x: 994, endPoint y: 421, distance: 113.2
click at [994, 421] on div "[PHONE_NUMBER]" at bounding box center [956, 446] width 207 height 55
copy div "0636174746"
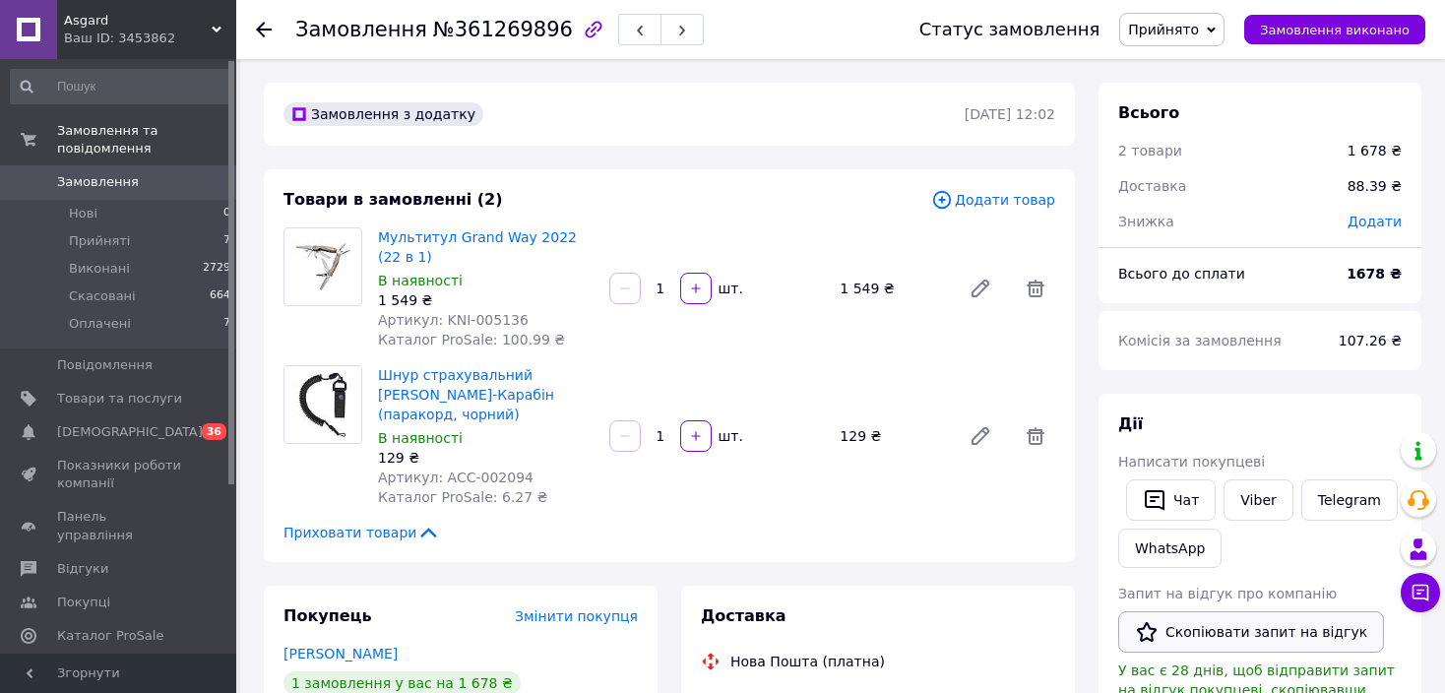
click at [1230, 623] on button "Скопіювати запит на відгук" at bounding box center [1251, 631] width 266 height 41
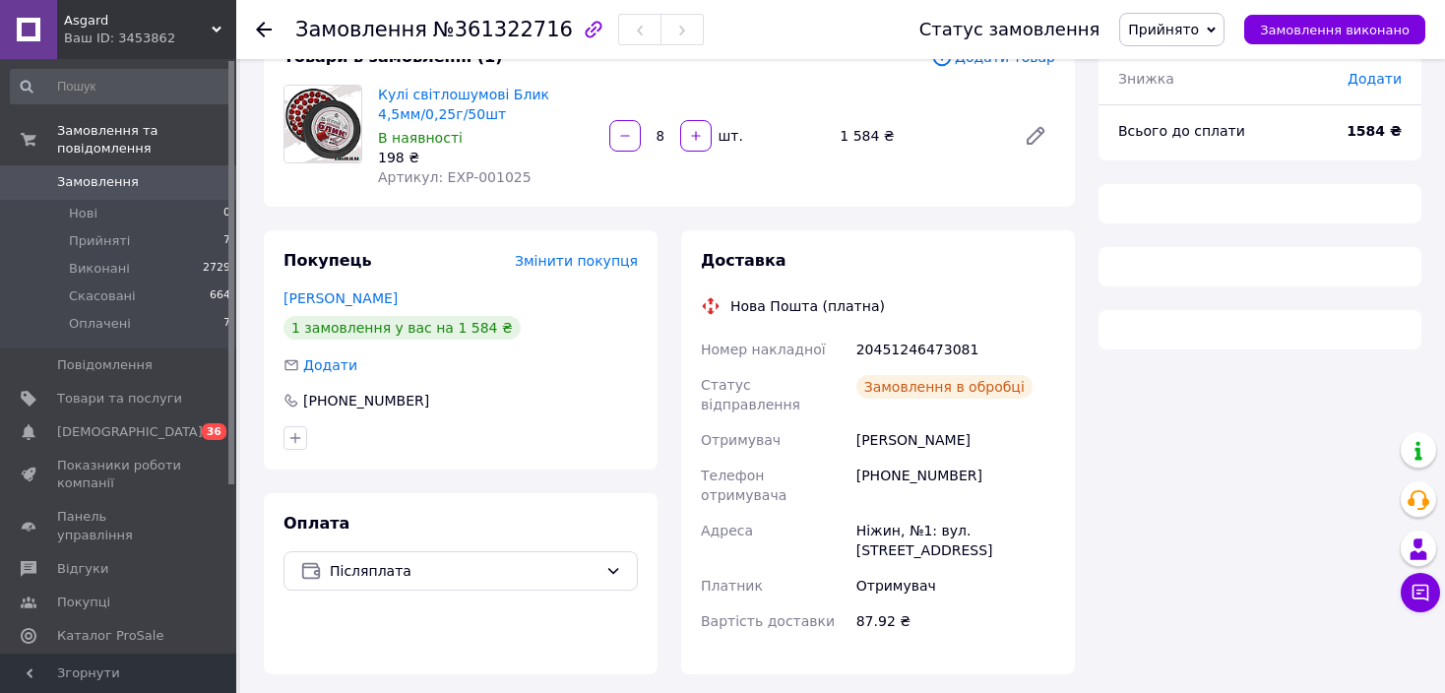
scroll to position [175, 0]
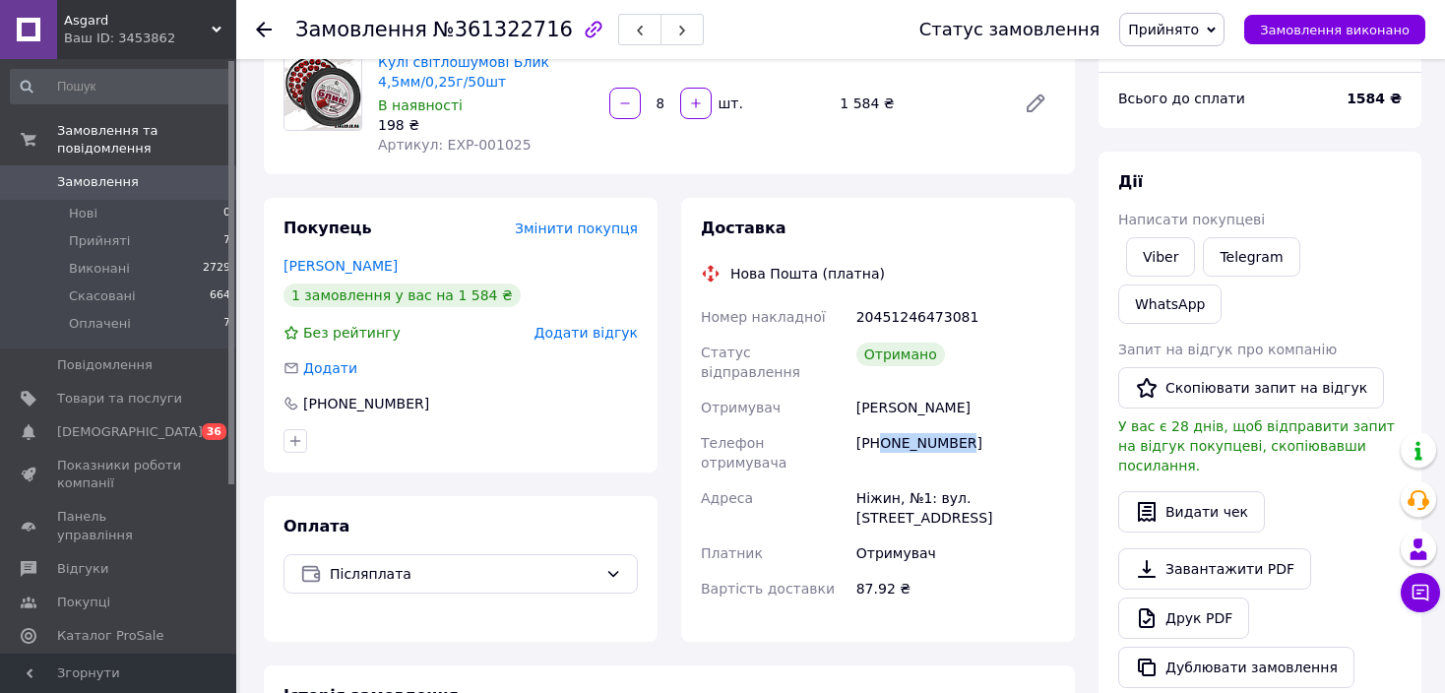
drag, startPoint x: 880, startPoint y: 430, endPoint x: 995, endPoint y: 430, distance: 115.2
click at [995, 430] on div "+380635546094" at bounding box center [956, 452] width 207 height 55
copy div "0635546094"
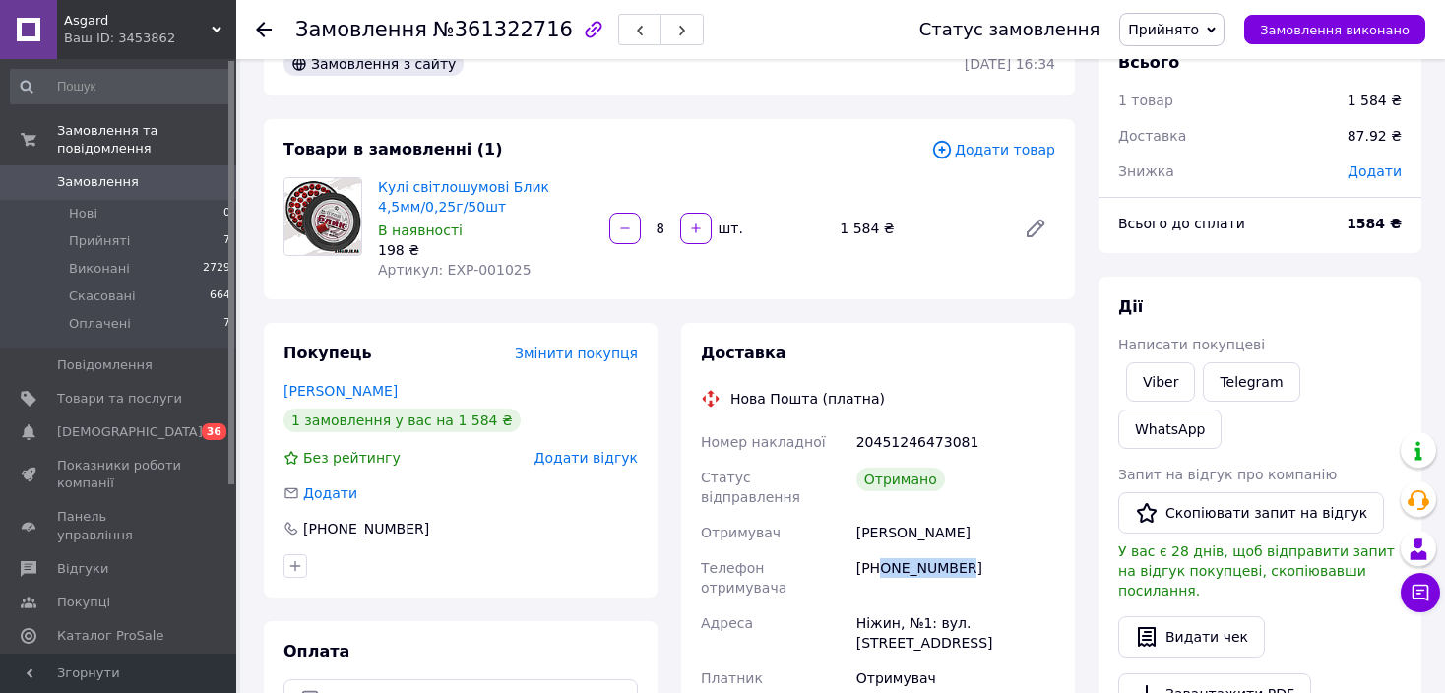
scroll to position [0, 0]
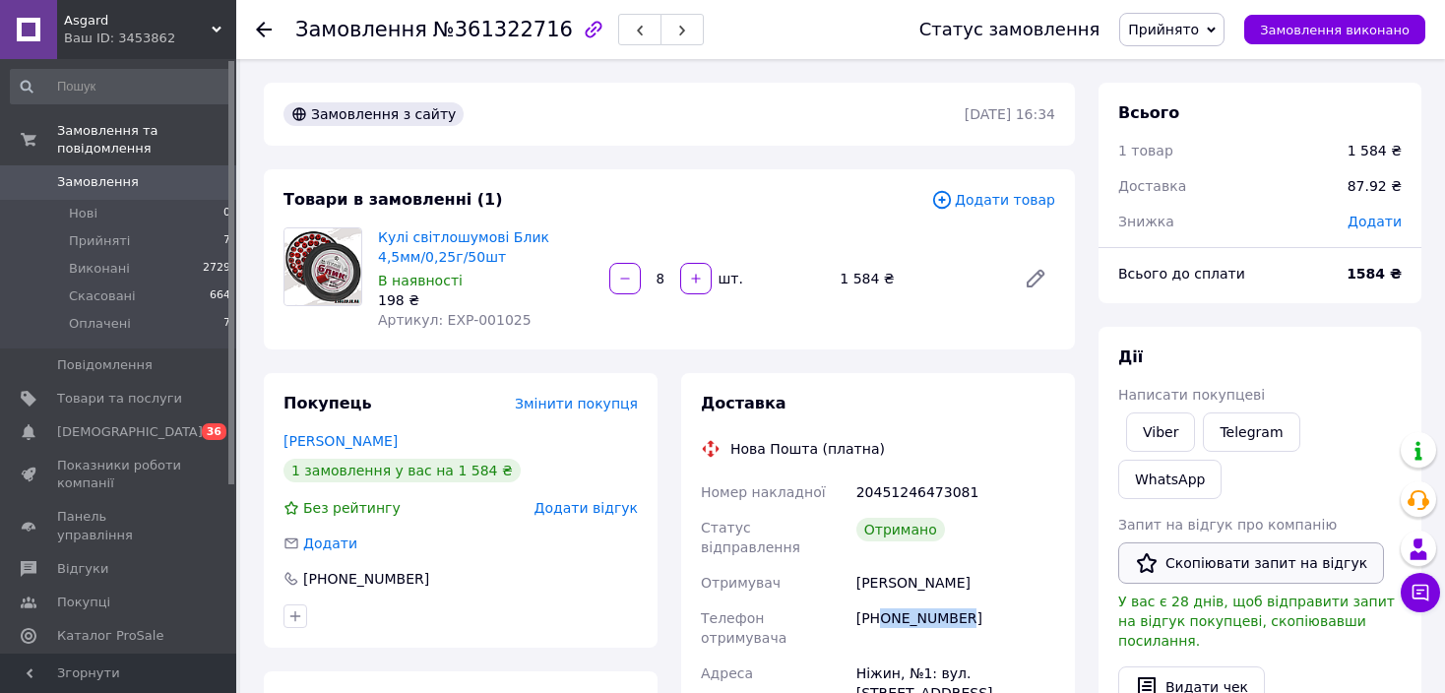
click at [1232, 542] on button "Скопіювати запит на відгук" at bounding box center [1251, 562] width 266 height 41
